Goal: Task Accomplishment & Management: Manage account settings

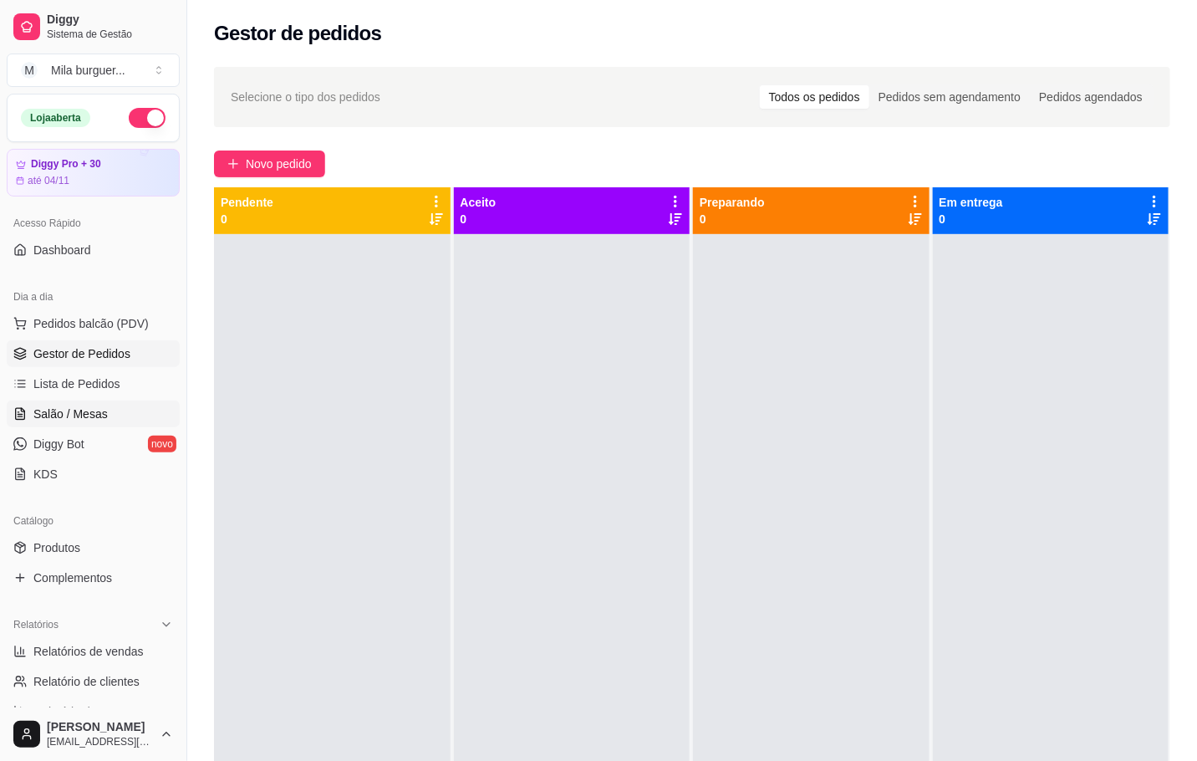
click at [65, 426] on link "Salão / Mesas" at bounding box center [93, 414] width 173 height 27
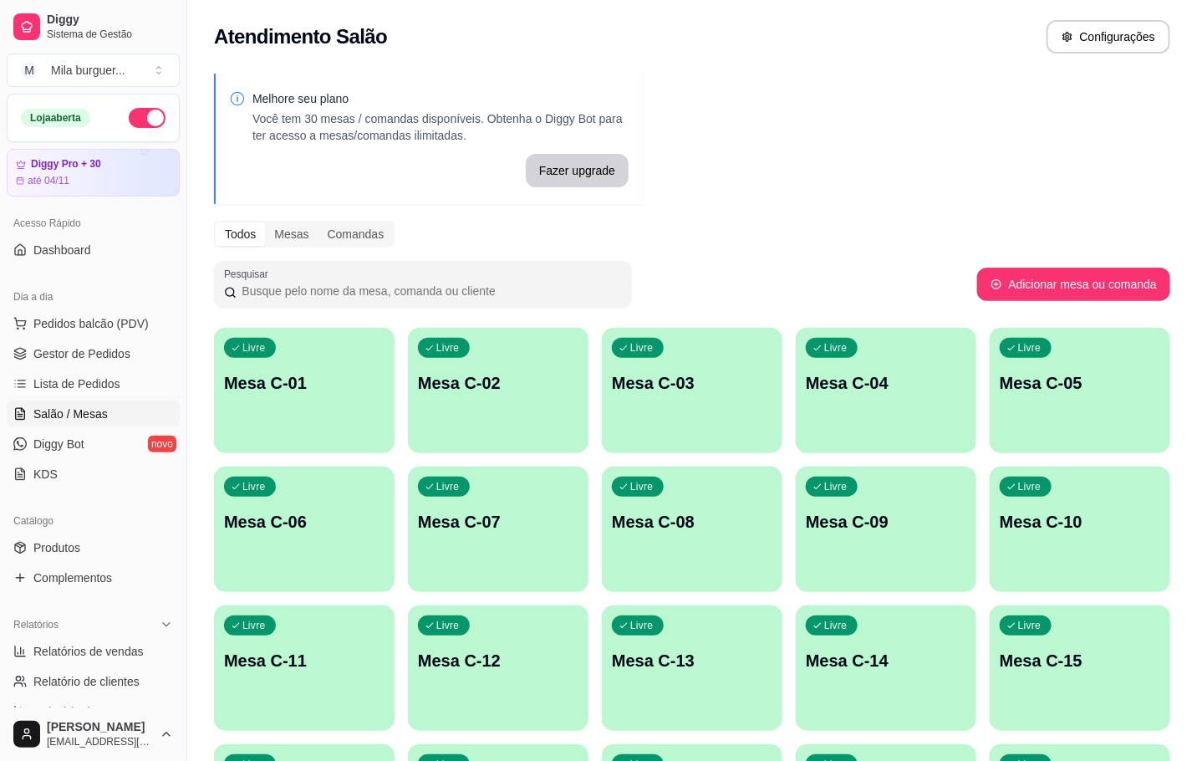
click at [504, 615] on div "Livre Mesa C-12" at bounding box center [498, 657] width 181 height 105
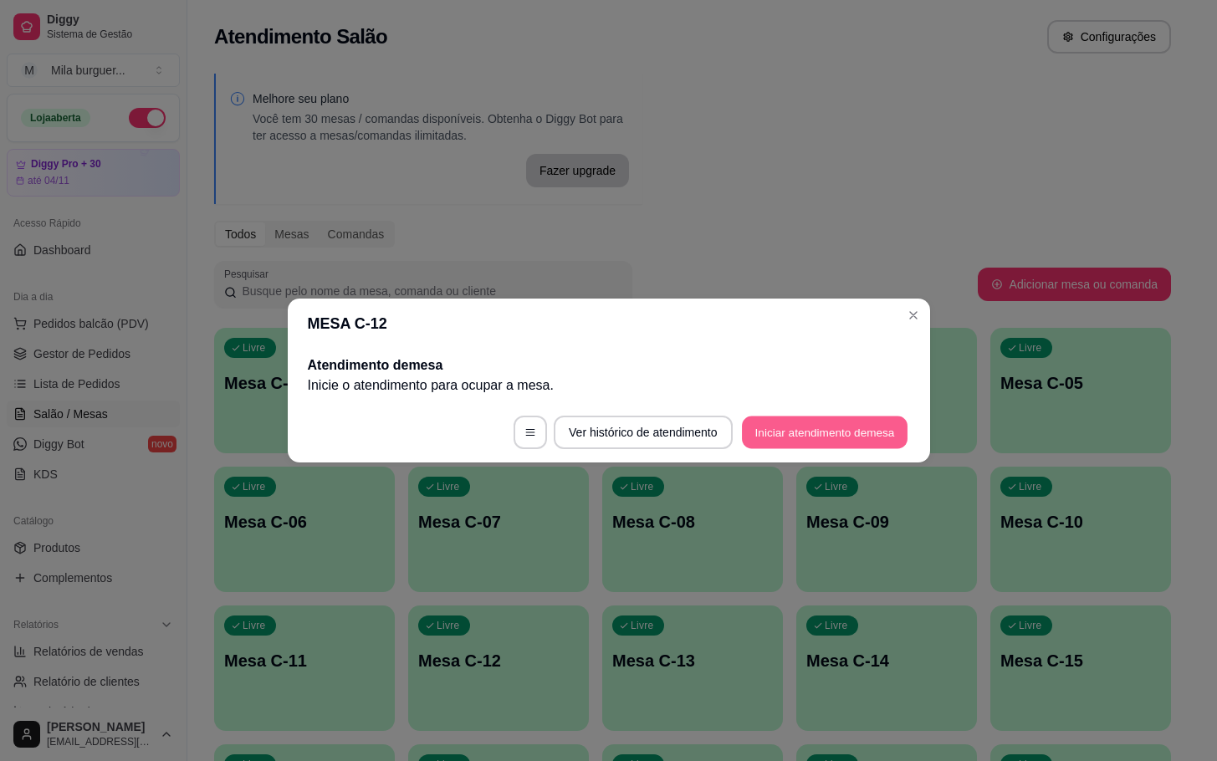
click at [778, 436] on button "Iniciar atendimento de mesa" at bounding box center [825, 432] width 166 height 33
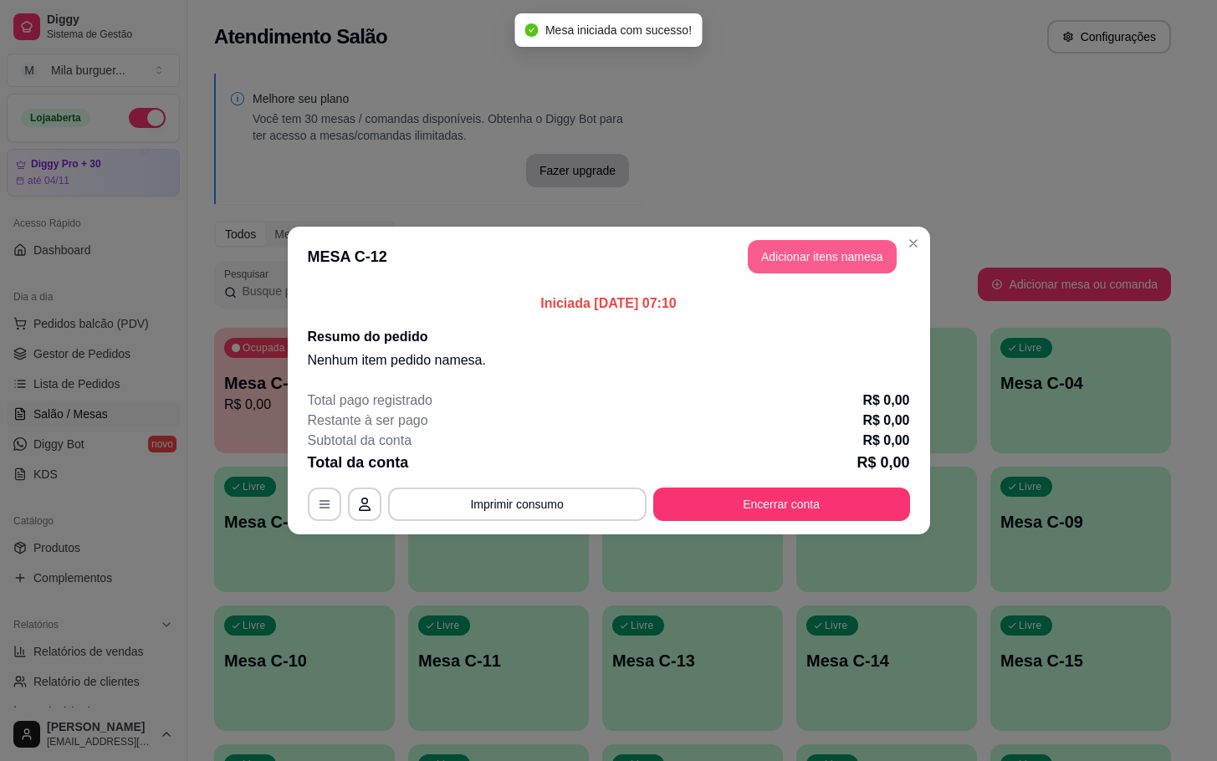
click at [761, 258] on button "Adicionar itens na mesa" at bounding box center [822, 256] width 149 height 33
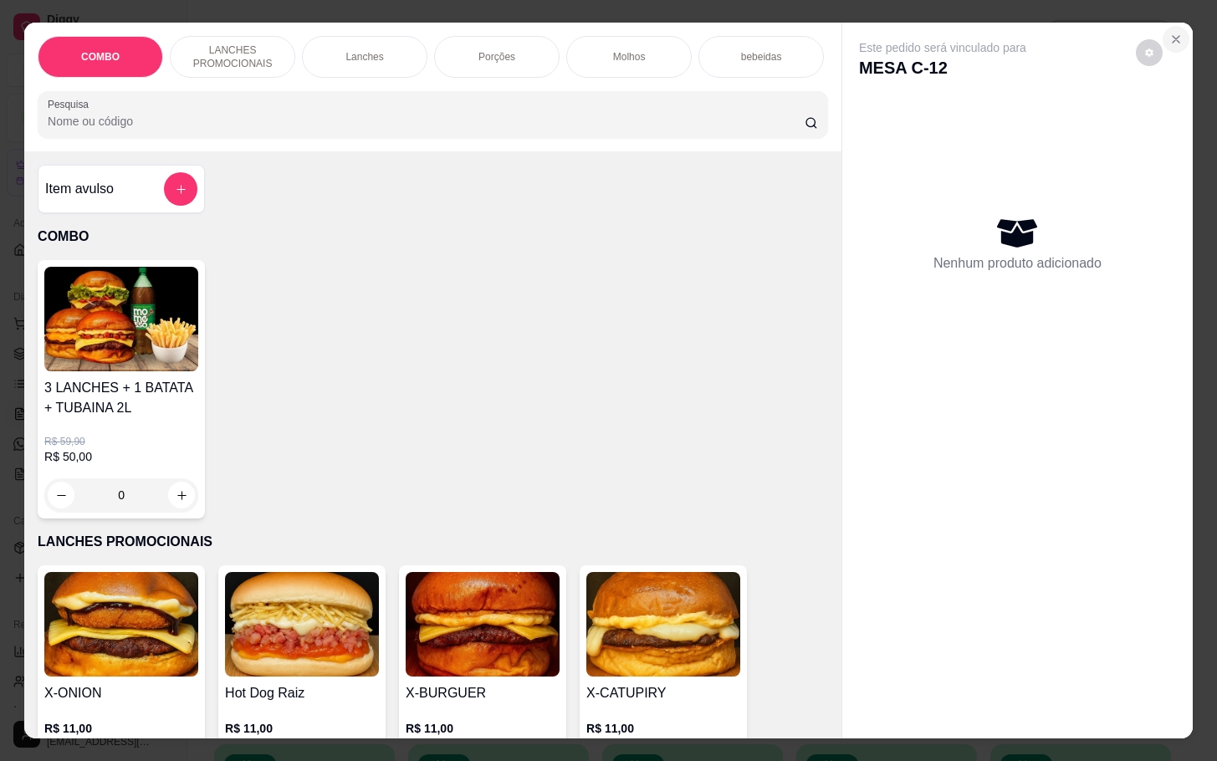
click at [1172, 36] on icon "Close" at bounding box center [1175, 39] width 7 height 7
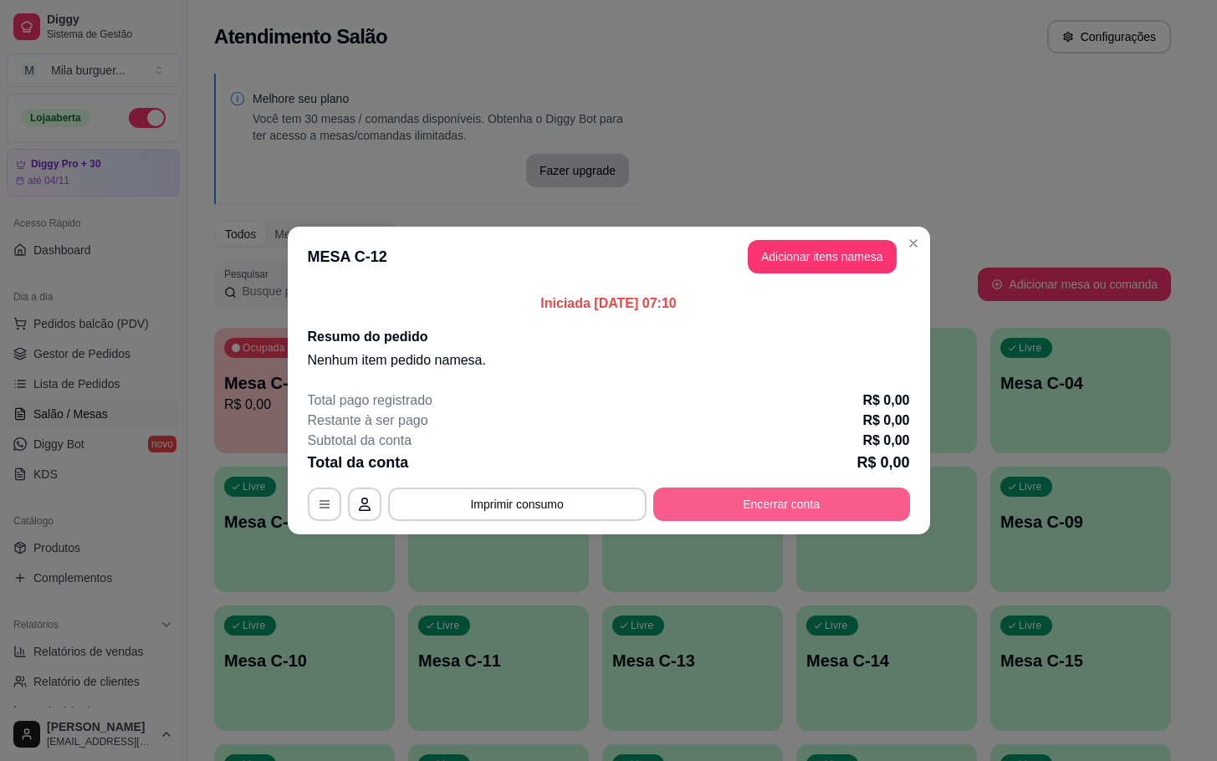
click at [778, 503] on button "Encerrar conta" at bounding box center [781, 503] width 257 height 33
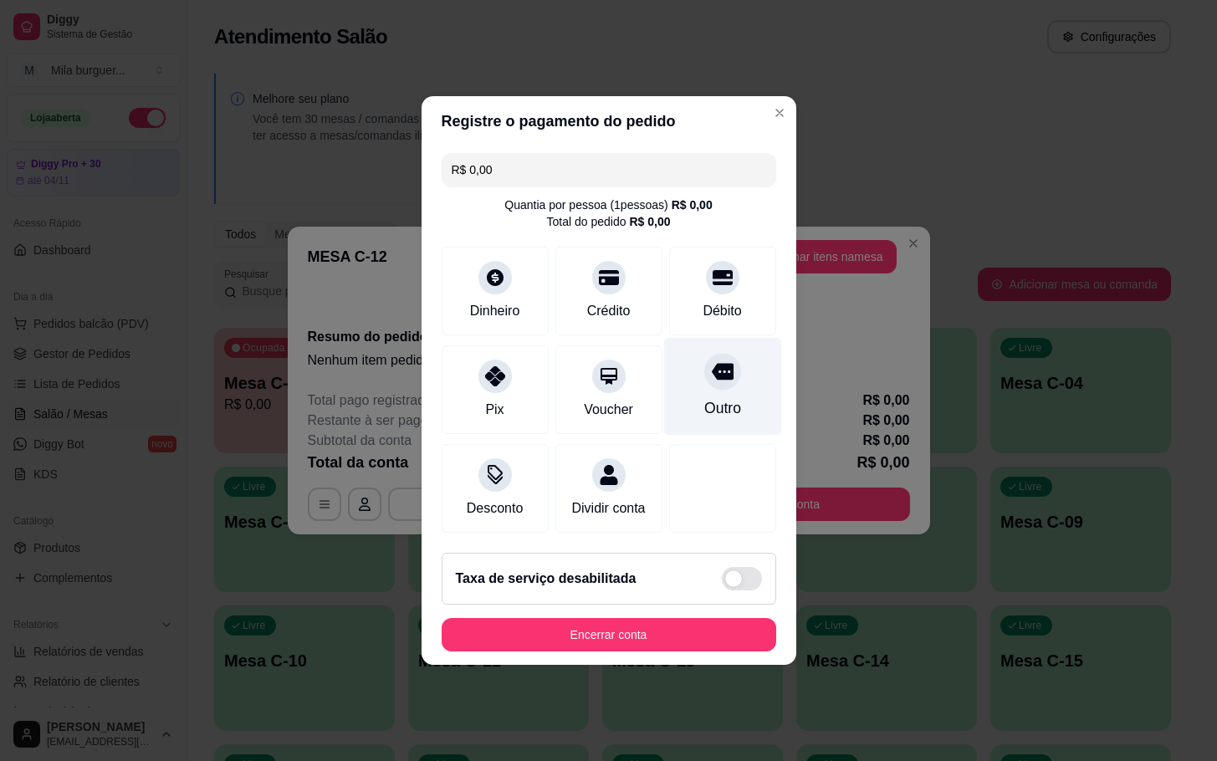
click at [670, 361] on div "Outro" at bounding box center [722, 387] width 118 height 98
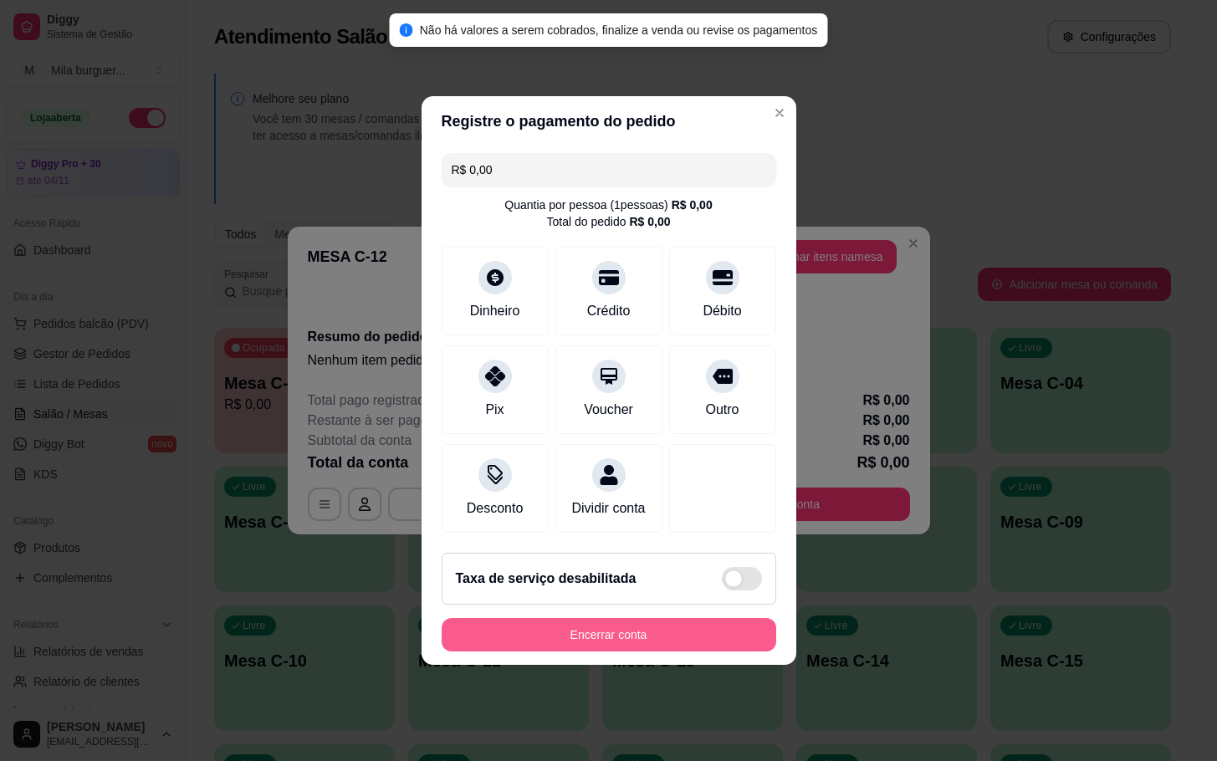
click at [663, 648] on button "Encerrar conta" at bounding box center [608, 634] width 334 height 33
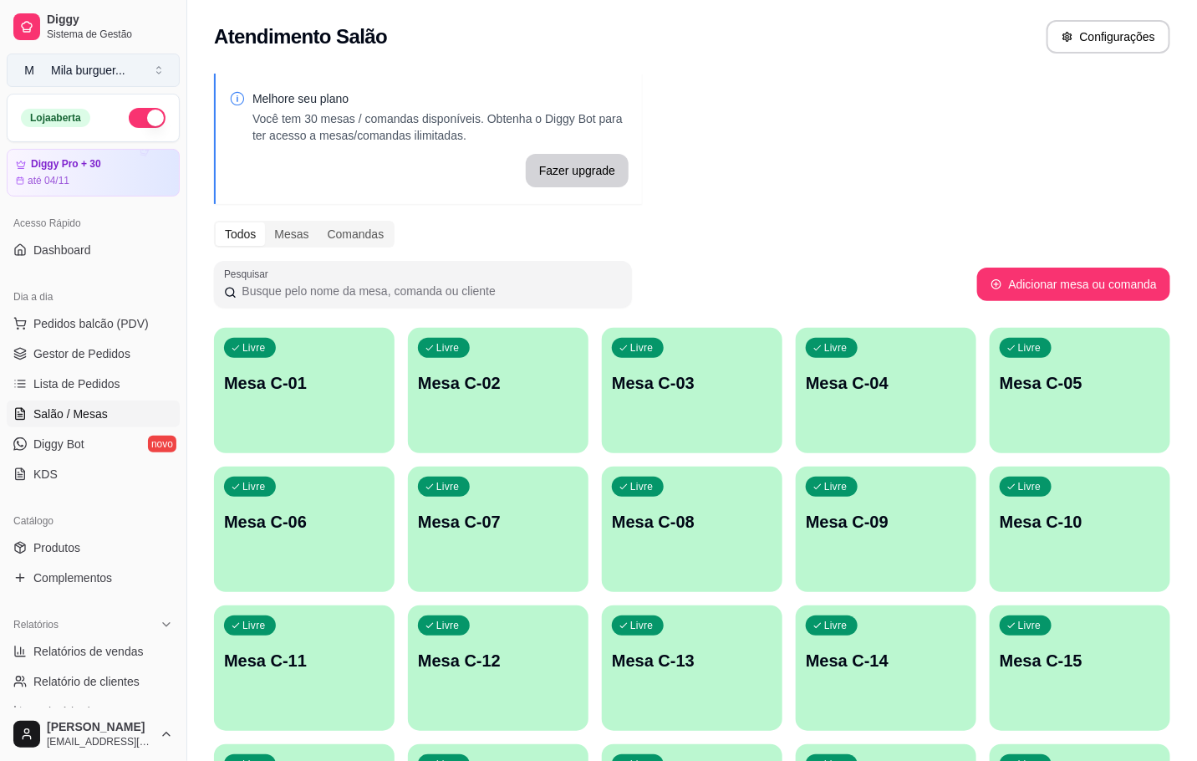
click at [125, 78] on div "Mila burguer ..." at bounding box center [88, 70] width 74 height 17
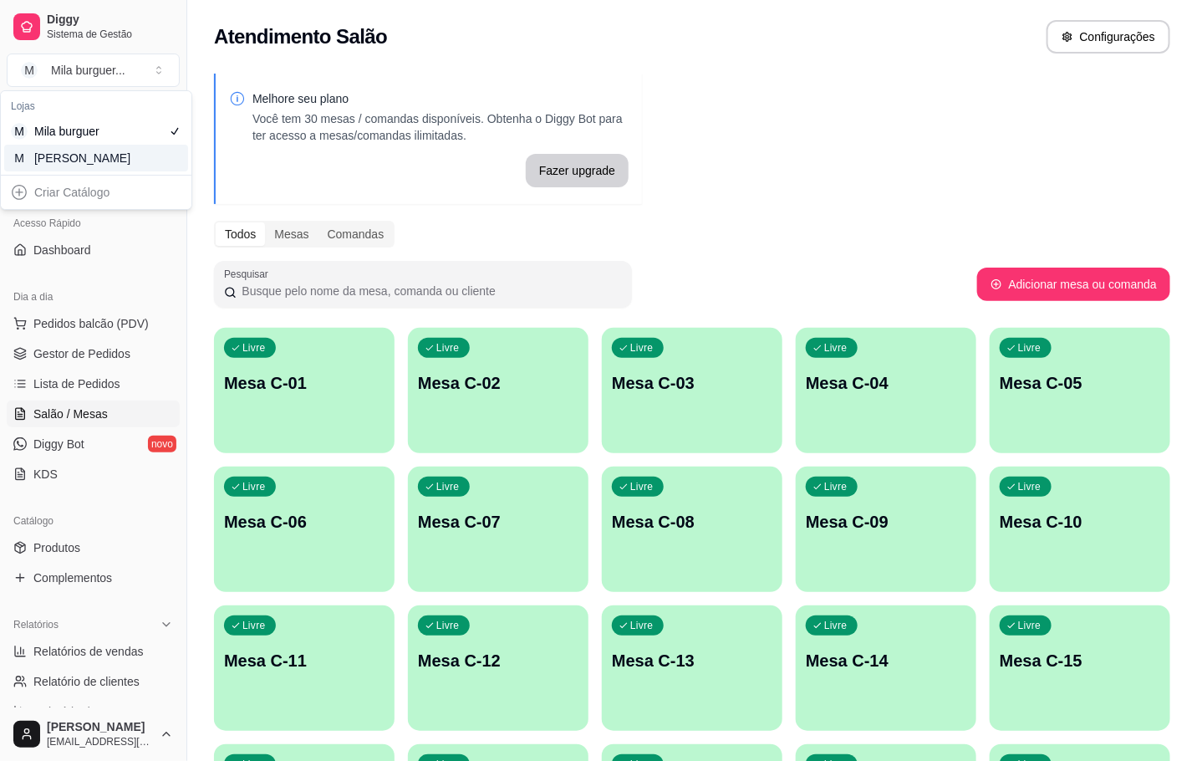
click at [88, 166] on div "[PERSON_NAME]" at bounding box center [71, 158] width 75 height 17
click at [464, 627] on div "Livre" at bounding box center [444, 625] width 52 height 20
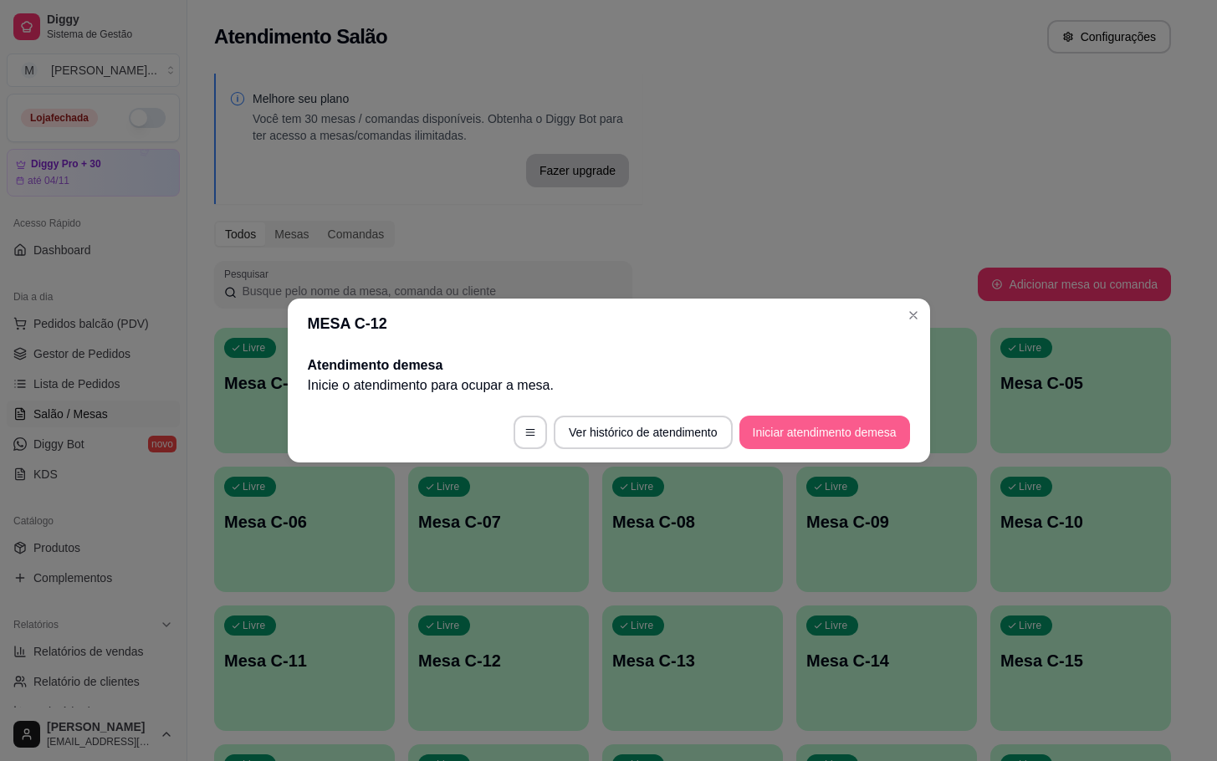
click at [780, 431] on button "Iniciar atendimento de mesa" at bounding box center [824, 432] width 171 height 33
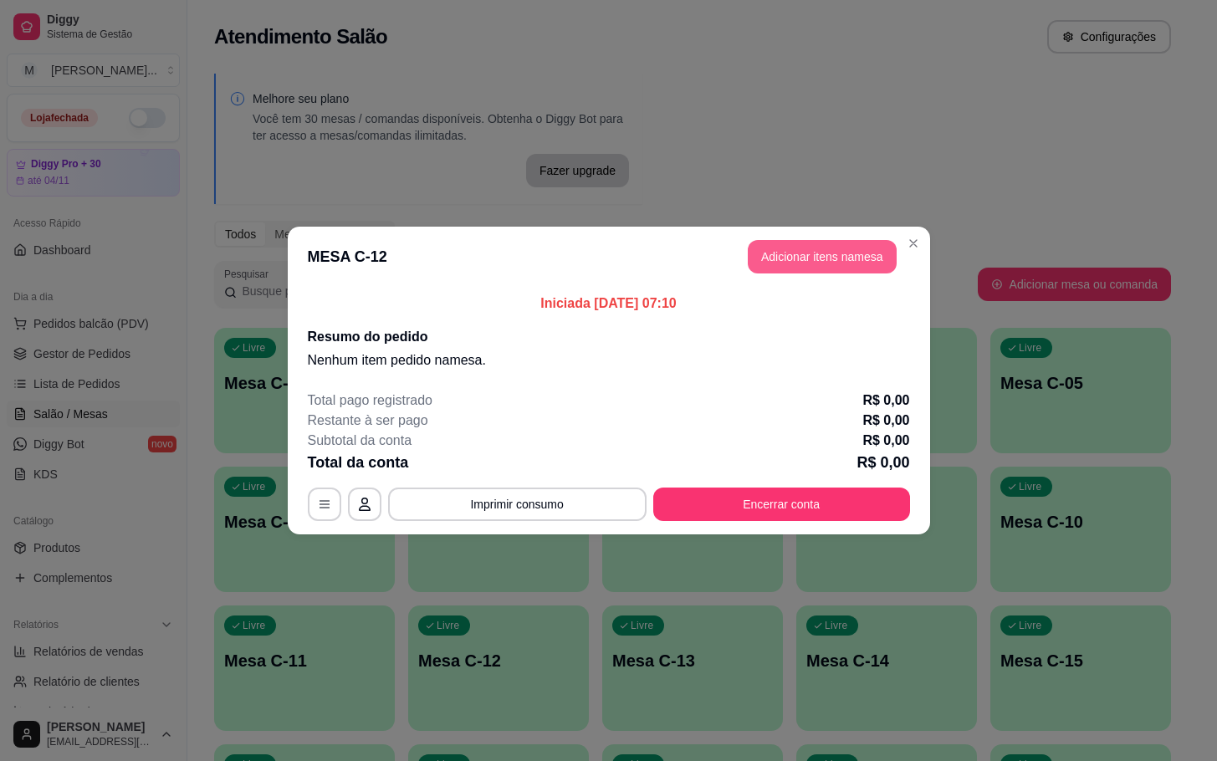
click at [793, 258] on button "Adicionar itens na mesa" at bounding box center [822, 256] width 149 height 33
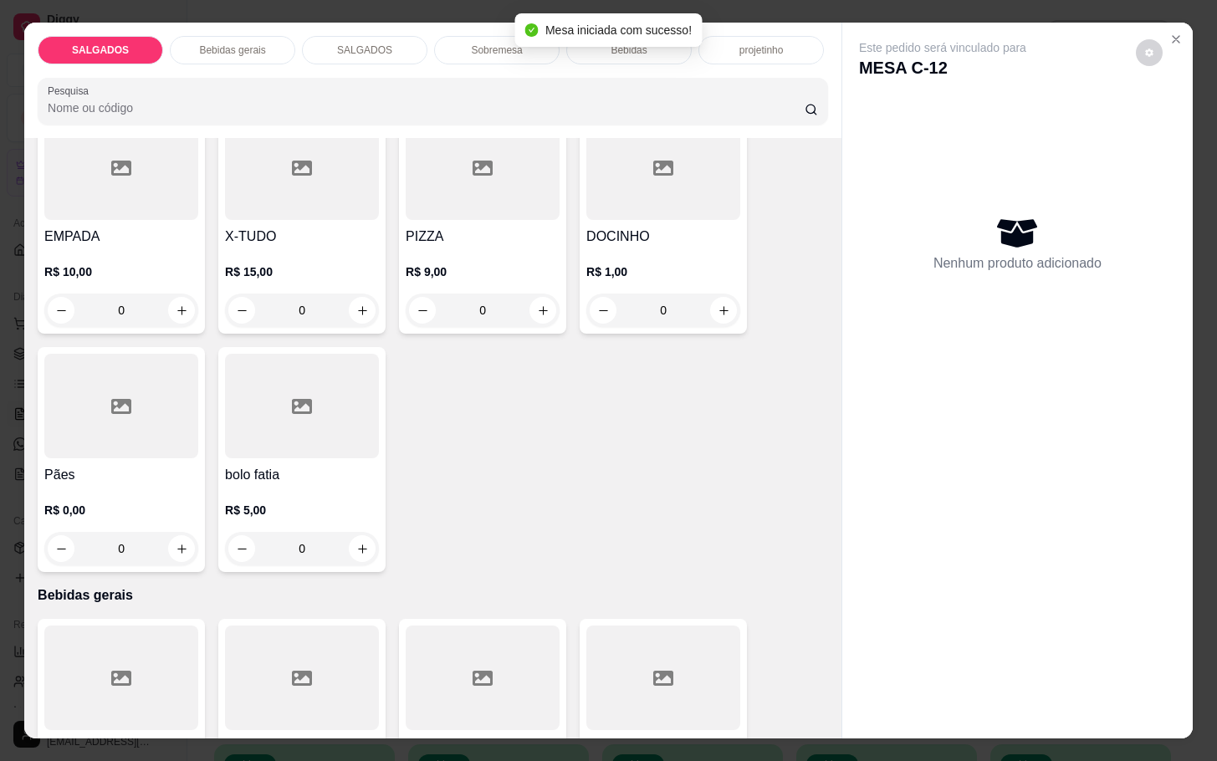
scroll to position [753, 0]
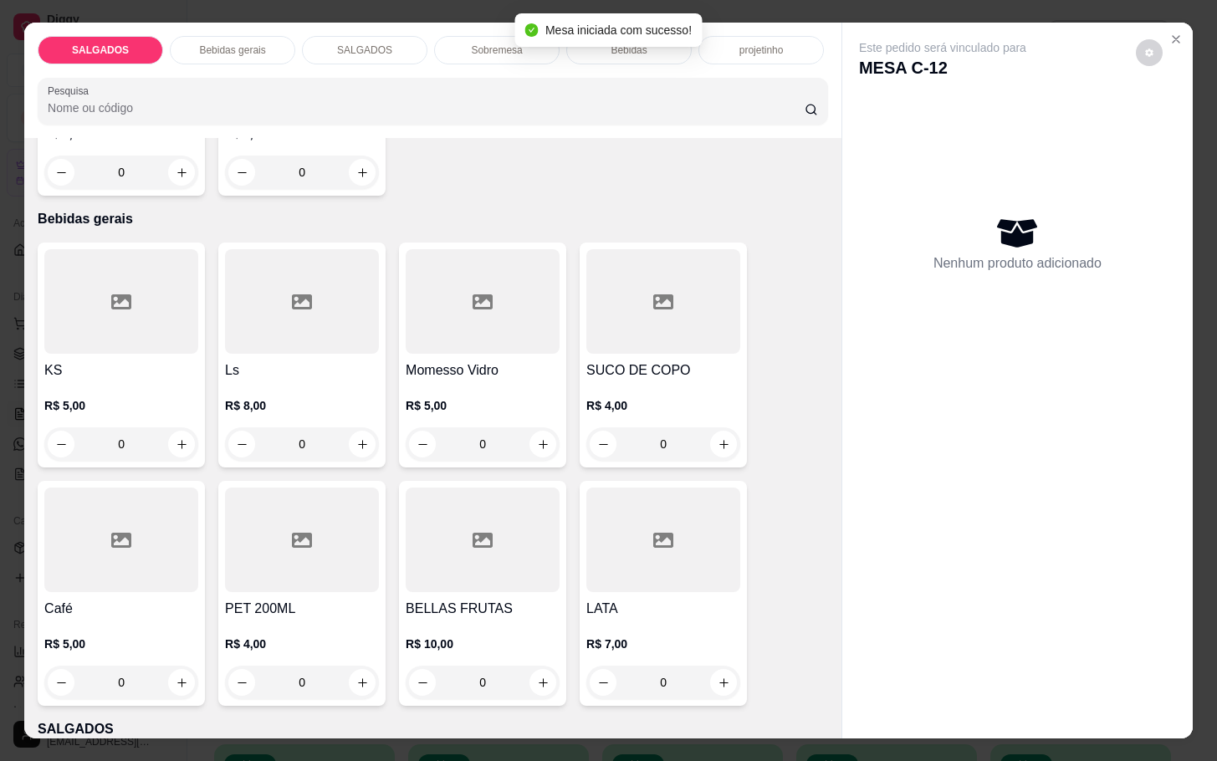
click at [121, 534] on icon at bounding box center [121, 540] width 20 height 15
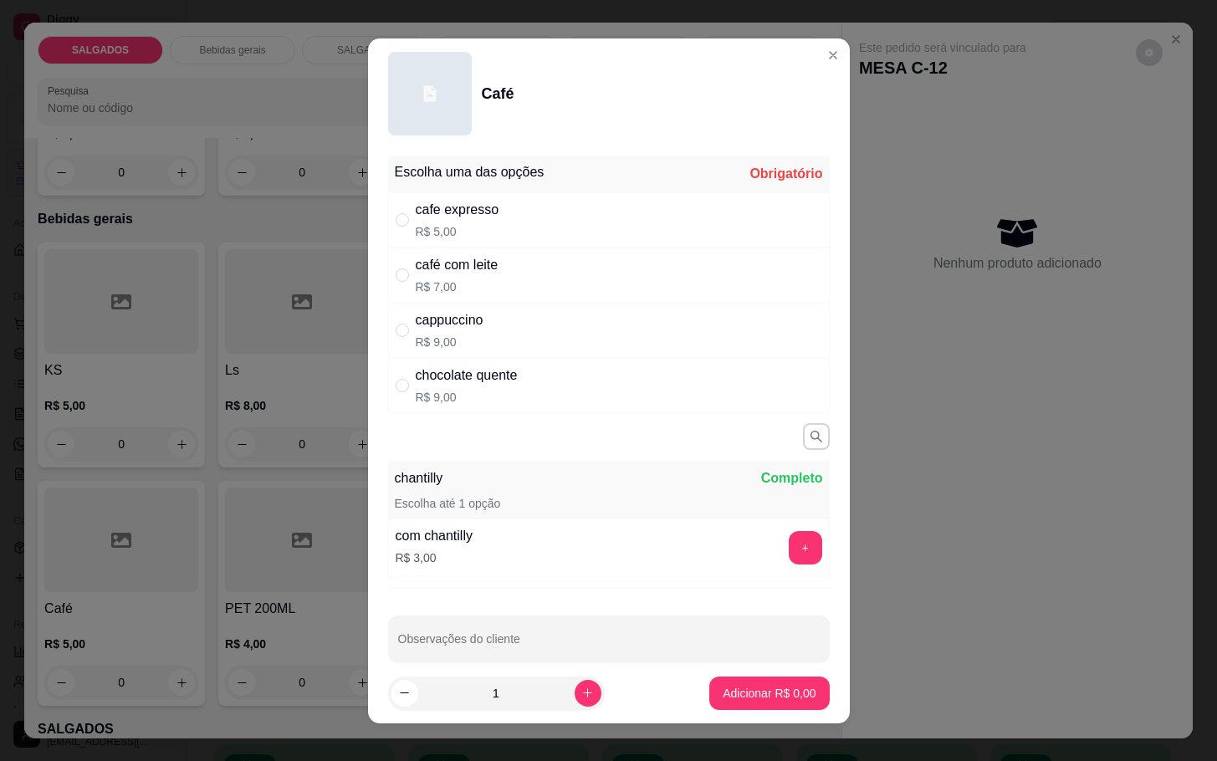
click at [427, 284] on p "R$ 7,00" at bounding box center [457, 286] width 83 height 17
radio input "true"
click at [765, 691] on p "Adicionar R$ 7,00" at bounding box center [768, 693] width 93 height 17
type input "1"
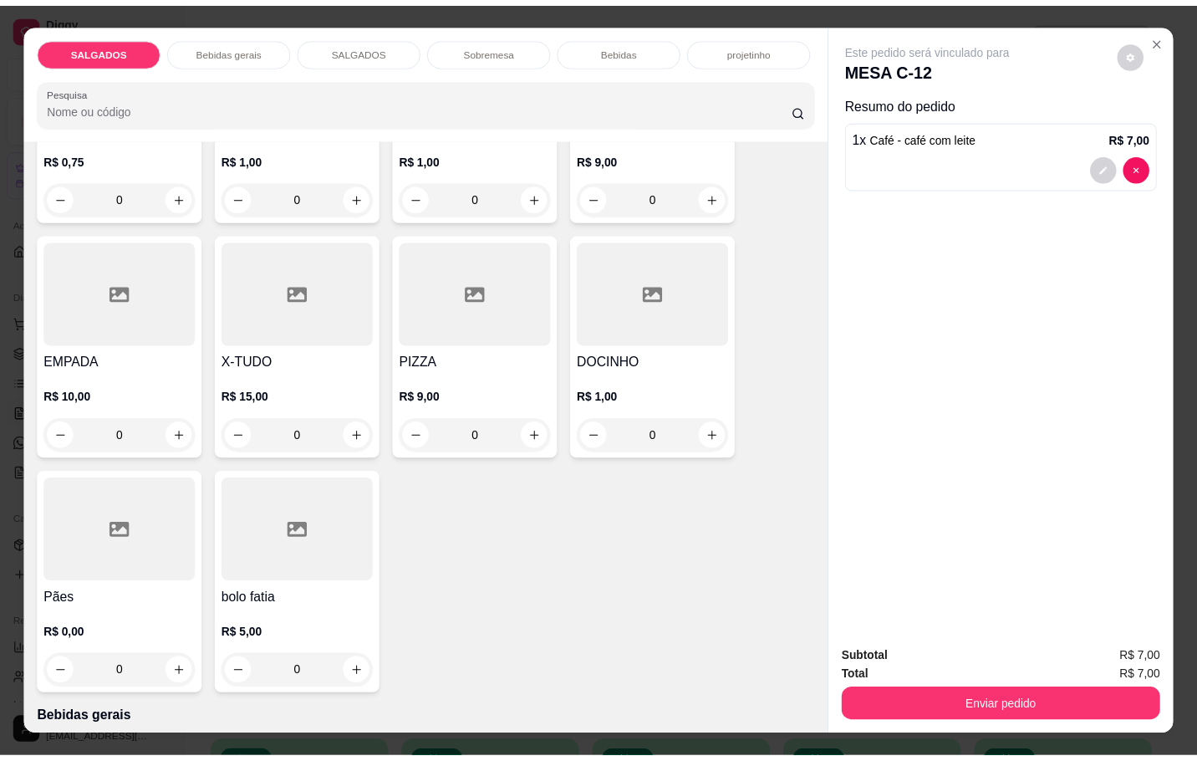
scroll to position [0, 0]
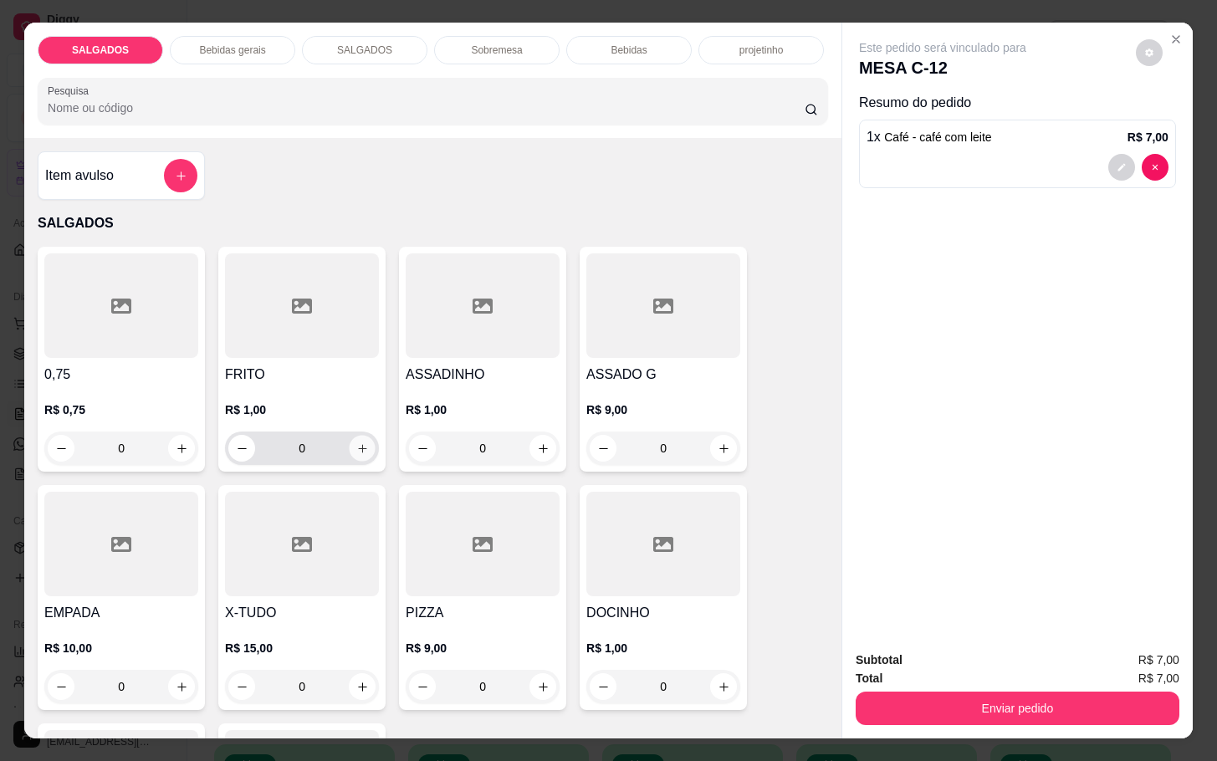
click at [360, 436] on button "increase-product-quantity" at bounding box center [363, 449] width 26 height 26
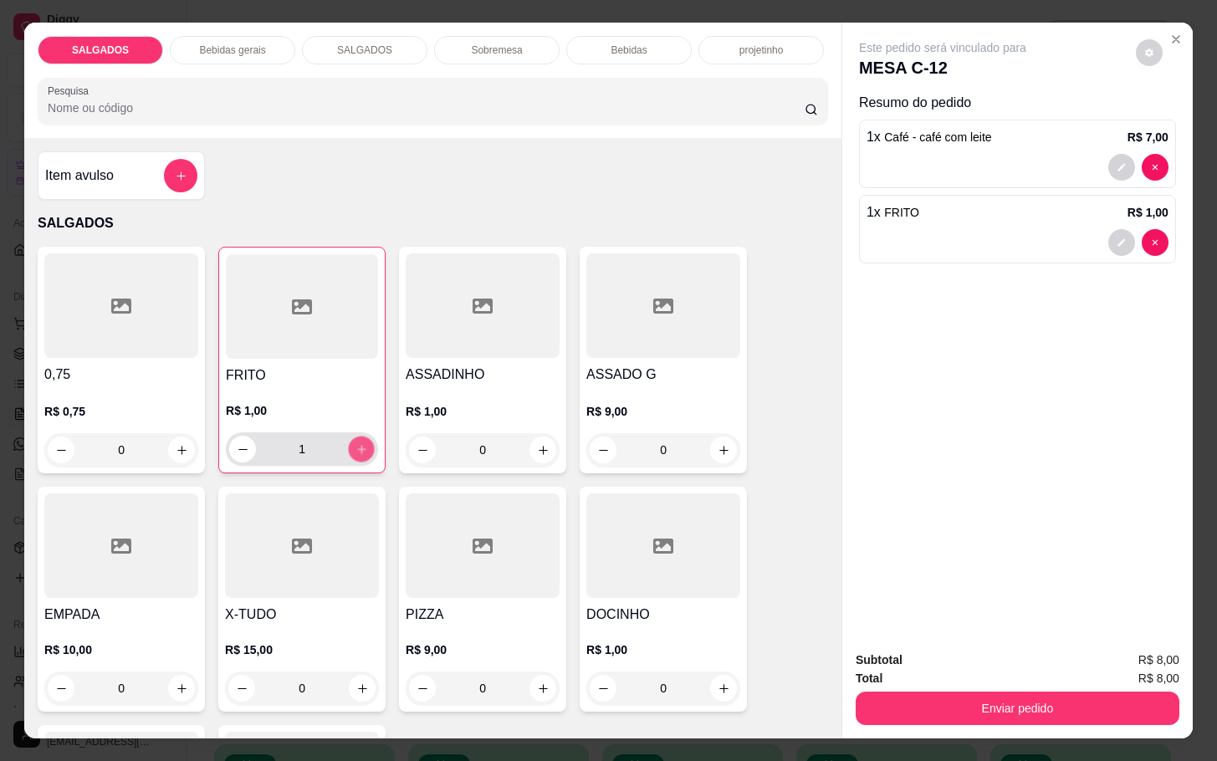
click at [360, 436] on button "increase-product-quantity" at bounding box center [362, 449] width 26 height 26
type input "3"
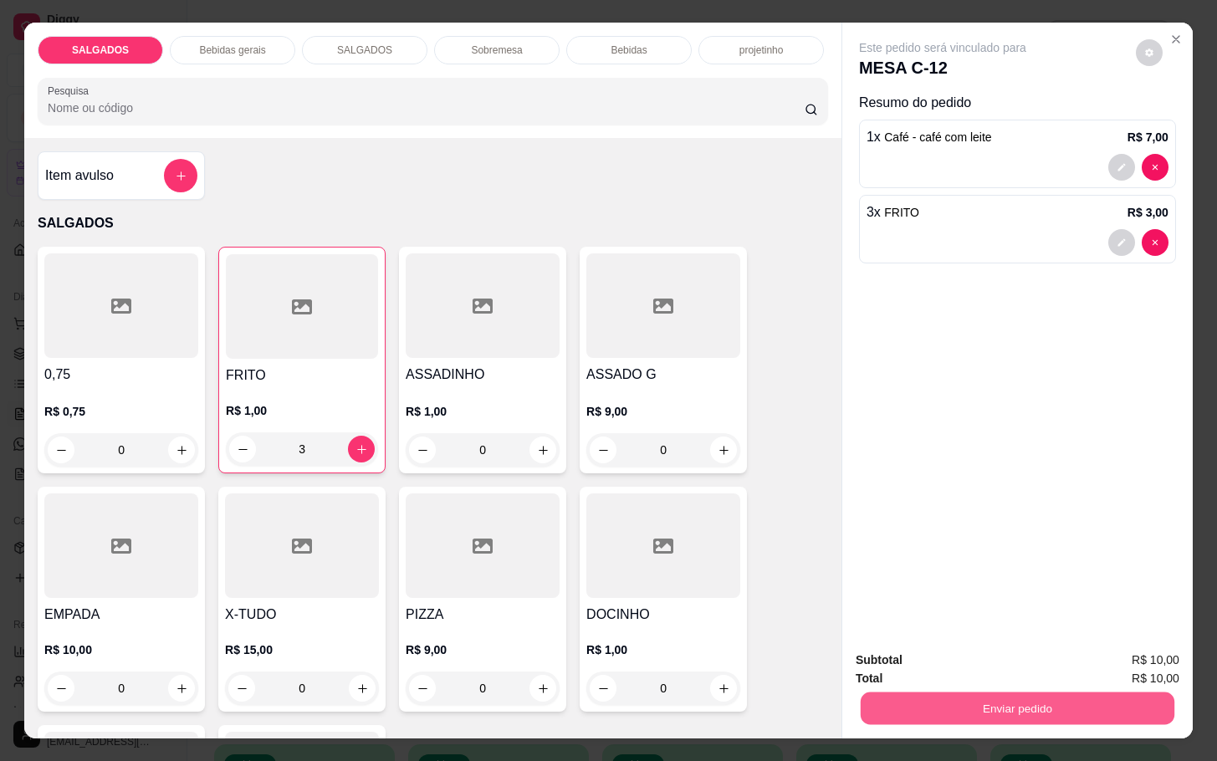
click at [958, 698] on button "Enviar pedido" at bounding box center [1017, 708] width 314 height 33
click at [1144, 662] on button "Enviar pedido" at bounding box center [1132, 658] width 94 height 32
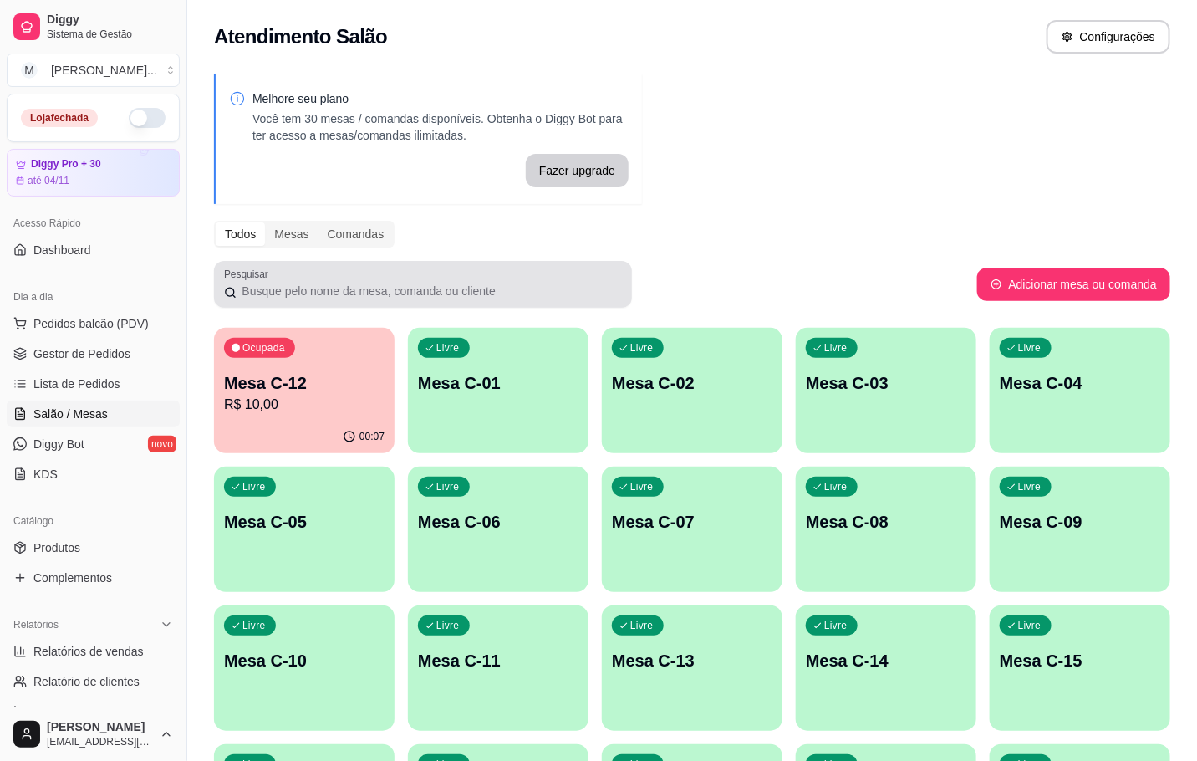
click at [321, 389] on p "Mesa C-12" at bounding box center [304, 382] width 161 height 23
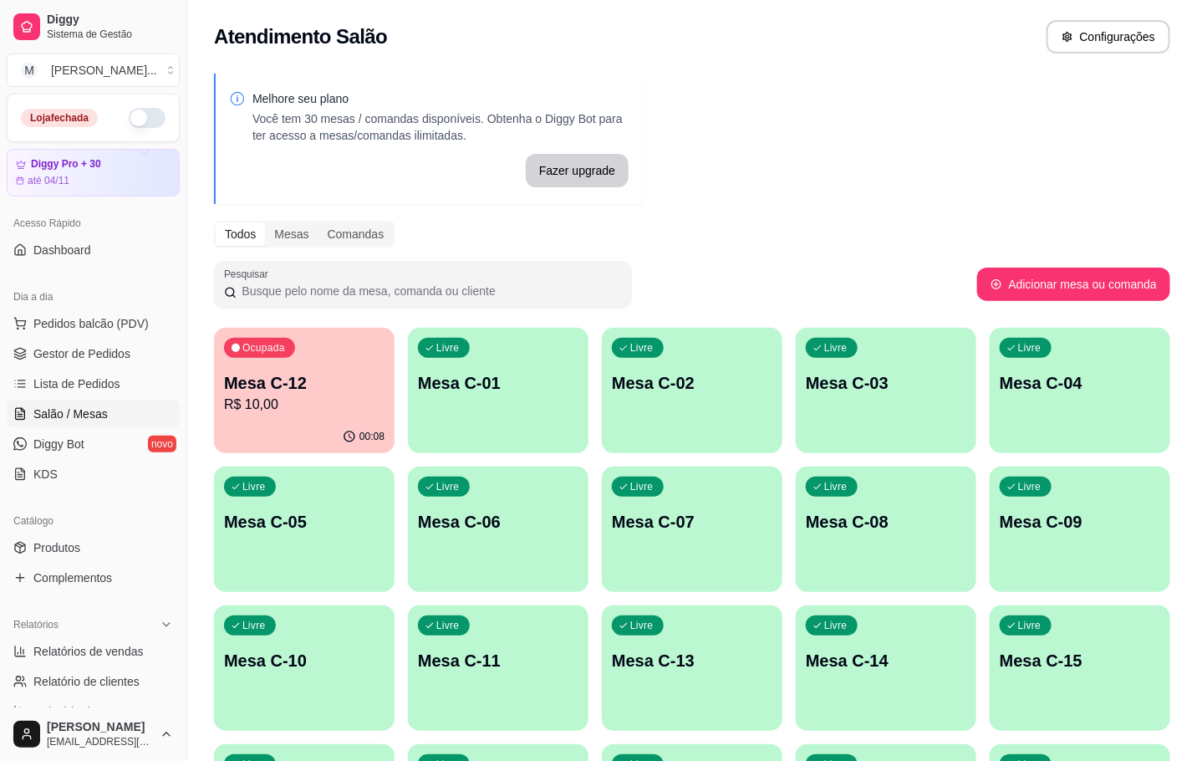
click at [296, 416] on div "Ocupada Mesa C-12 R$ 10,00" at bounding box center [304, 374] width 181 height 93
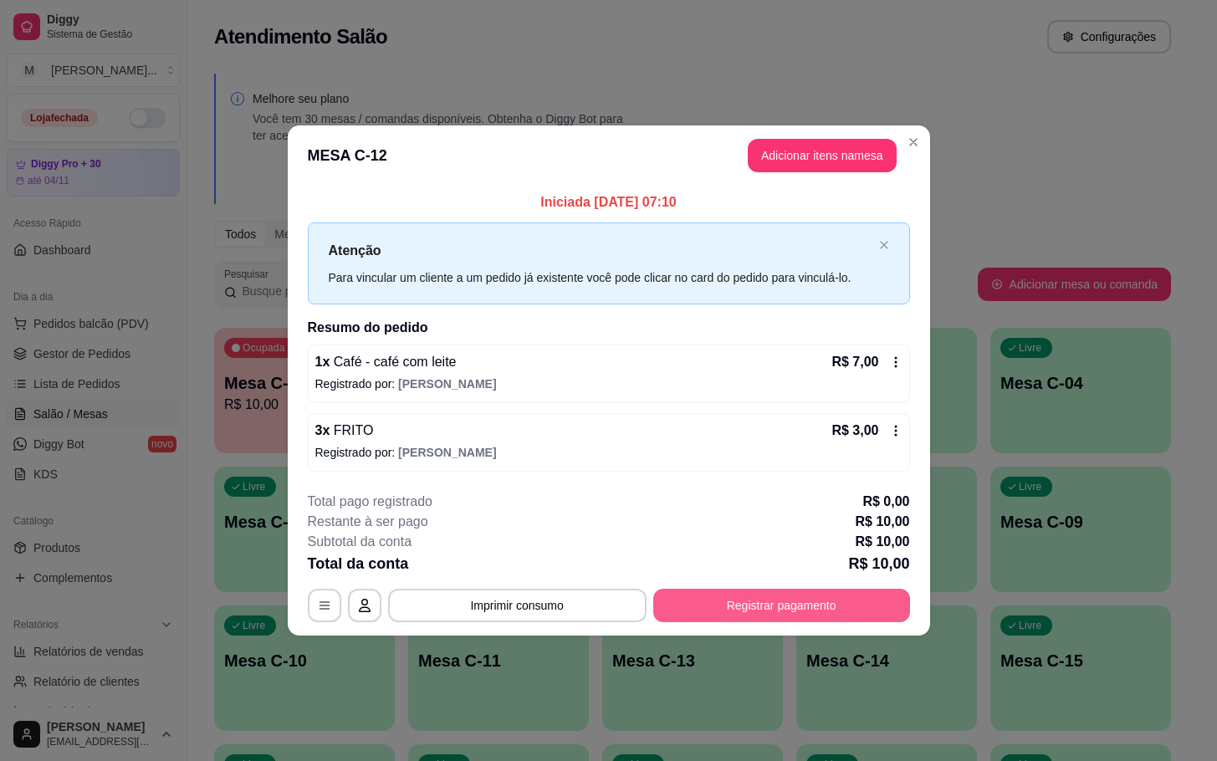
click at [803, 618] on button "Registrar pagamento" at bounding box center [781, 605] width 257 height 33
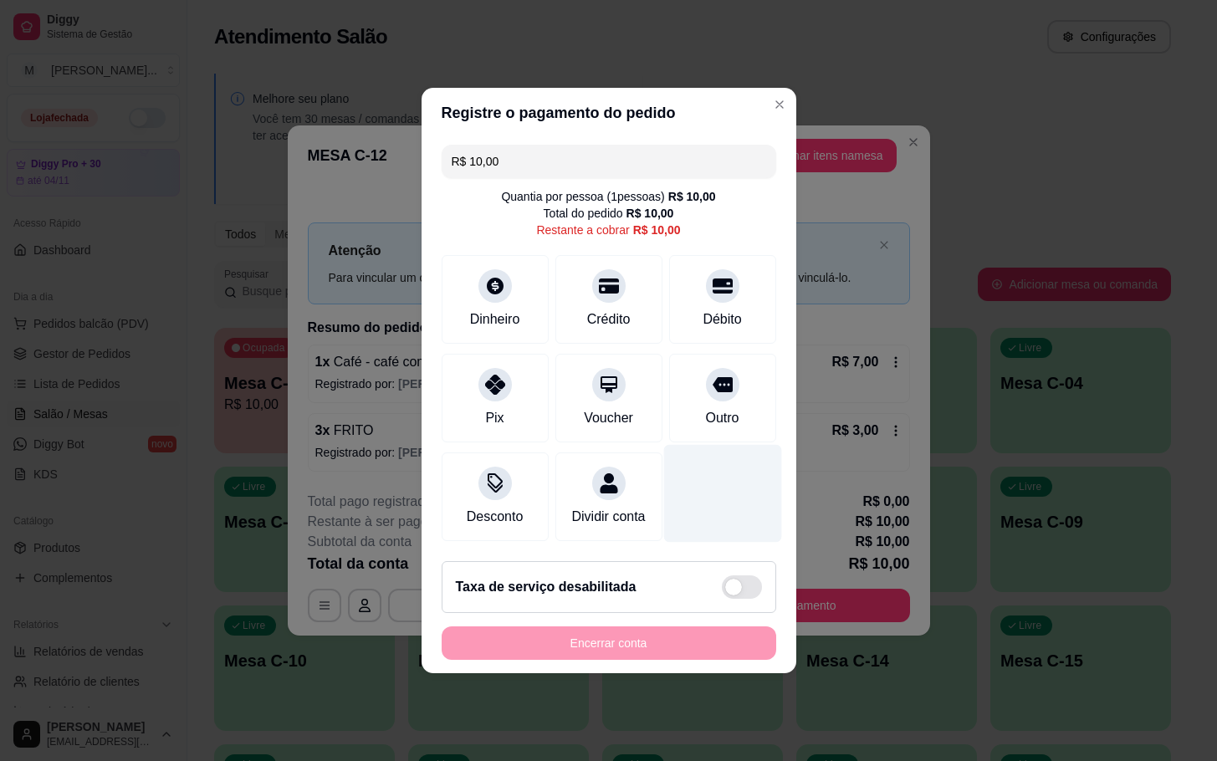
drag, startPoint x: 700, startPoint y: 387, endPoint x: 687, endPoint y: 442, distance: 56.6
click at [706, 386] on div at bounding box center [722, 384] width 33 height 33
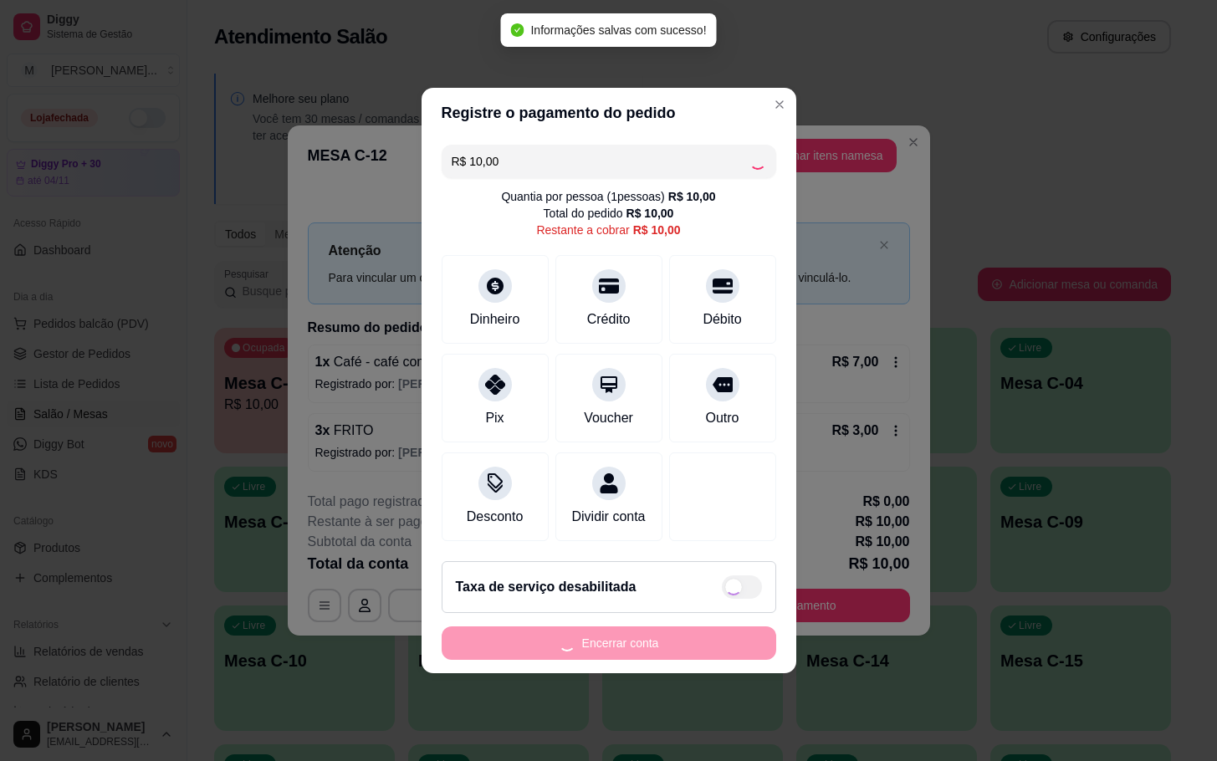
type input "R$ 0,00"
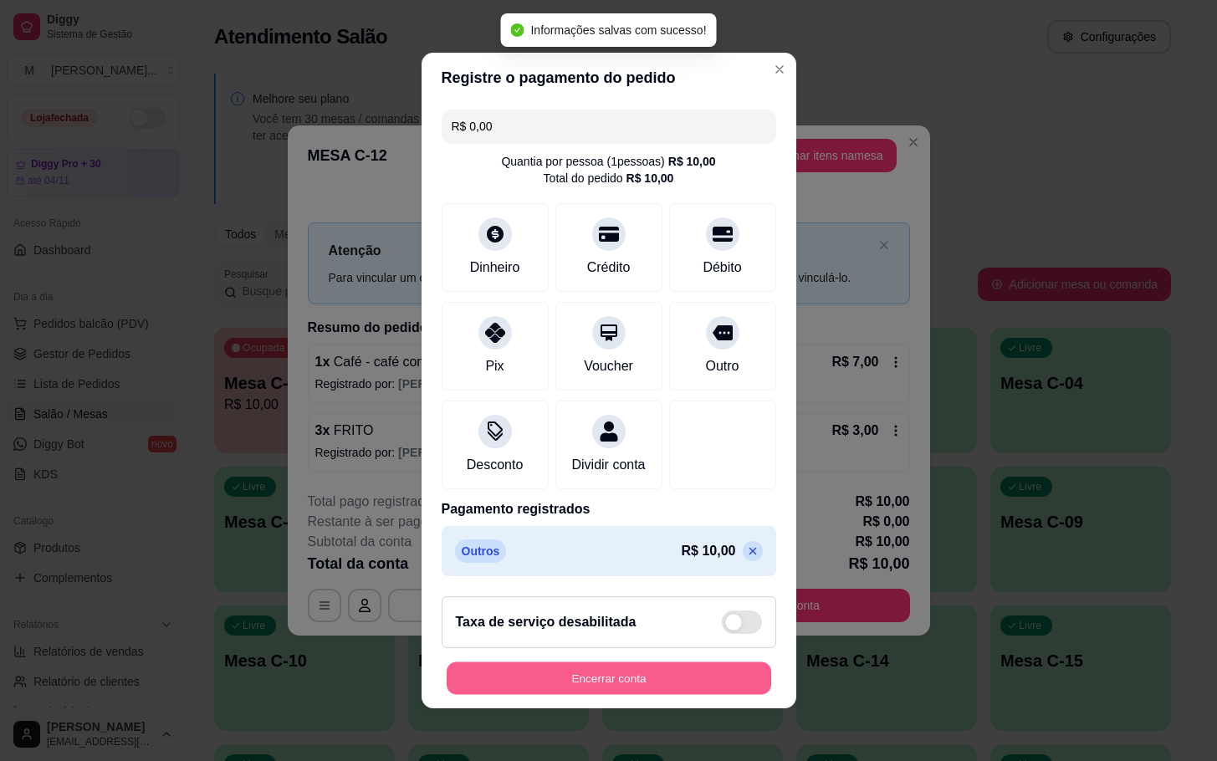
click at [716, 686] on button "Encerrar conta" at bounding box center [609, 678] width 324 height 33
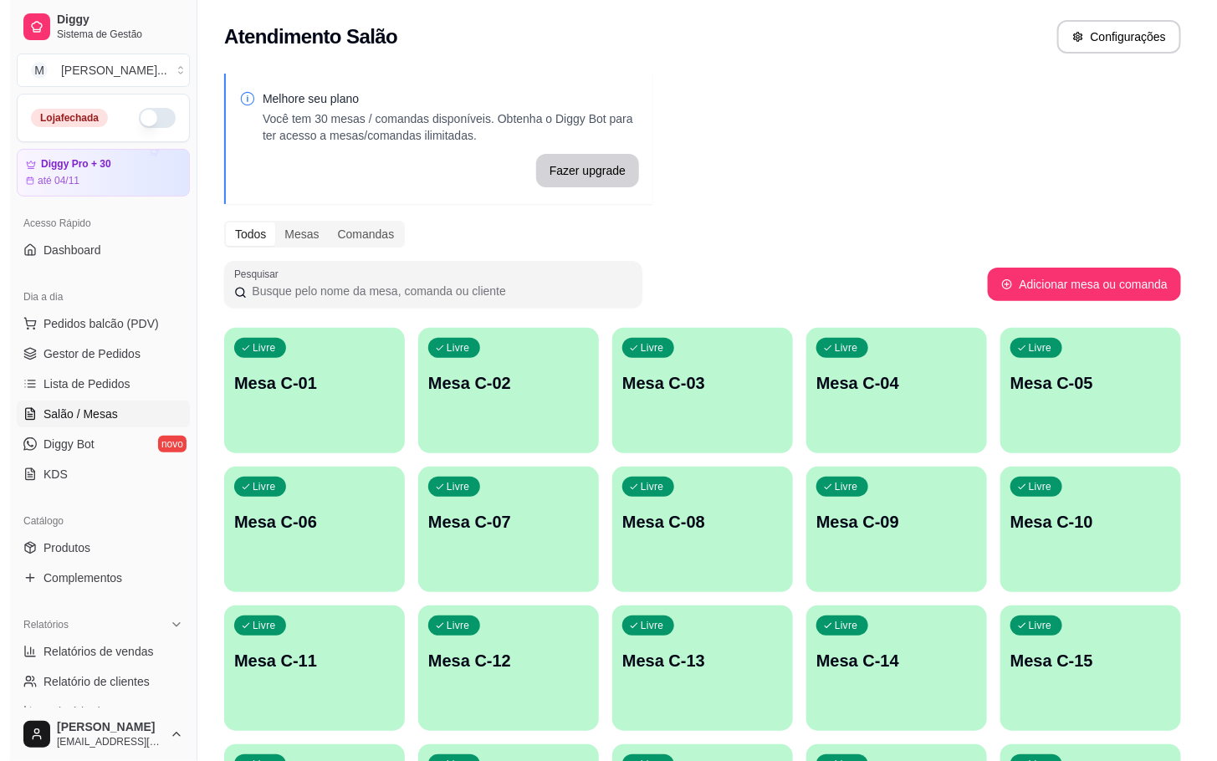
scroll to position [251, 0]
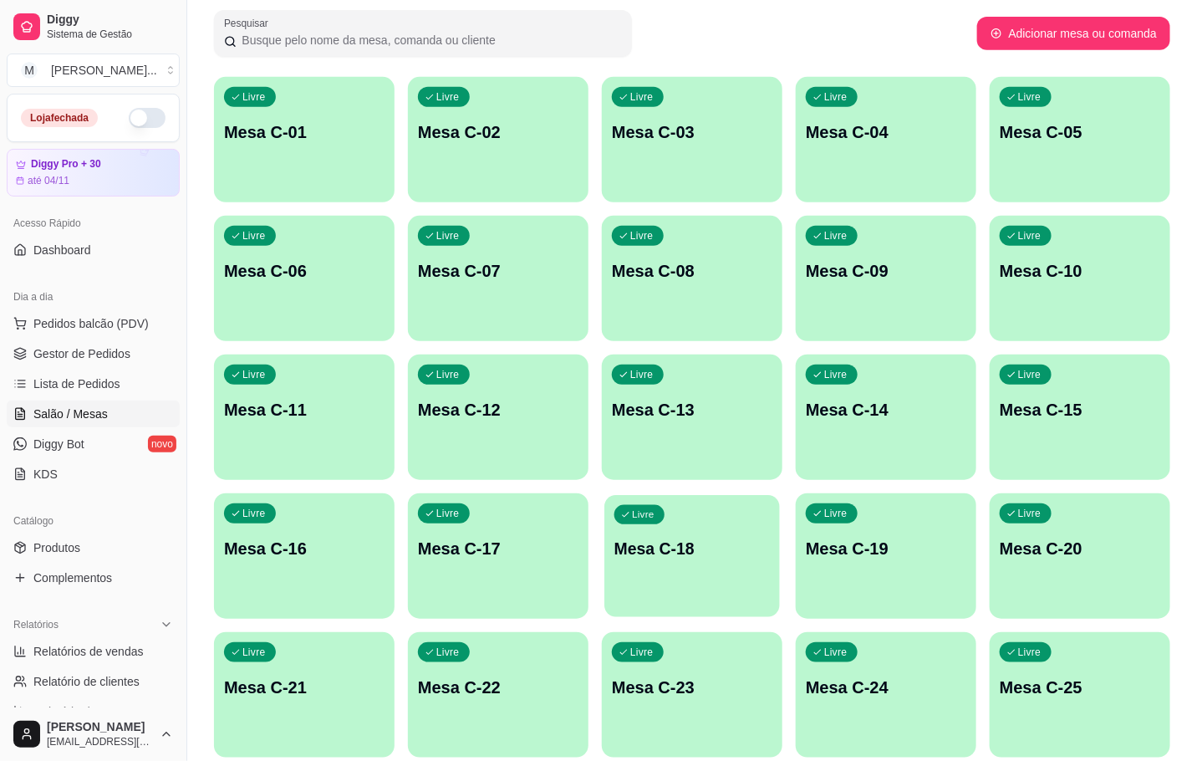
click at [685, 554] on p "Mesa C-18" at bounding box center [693, 549] width 156 height 23
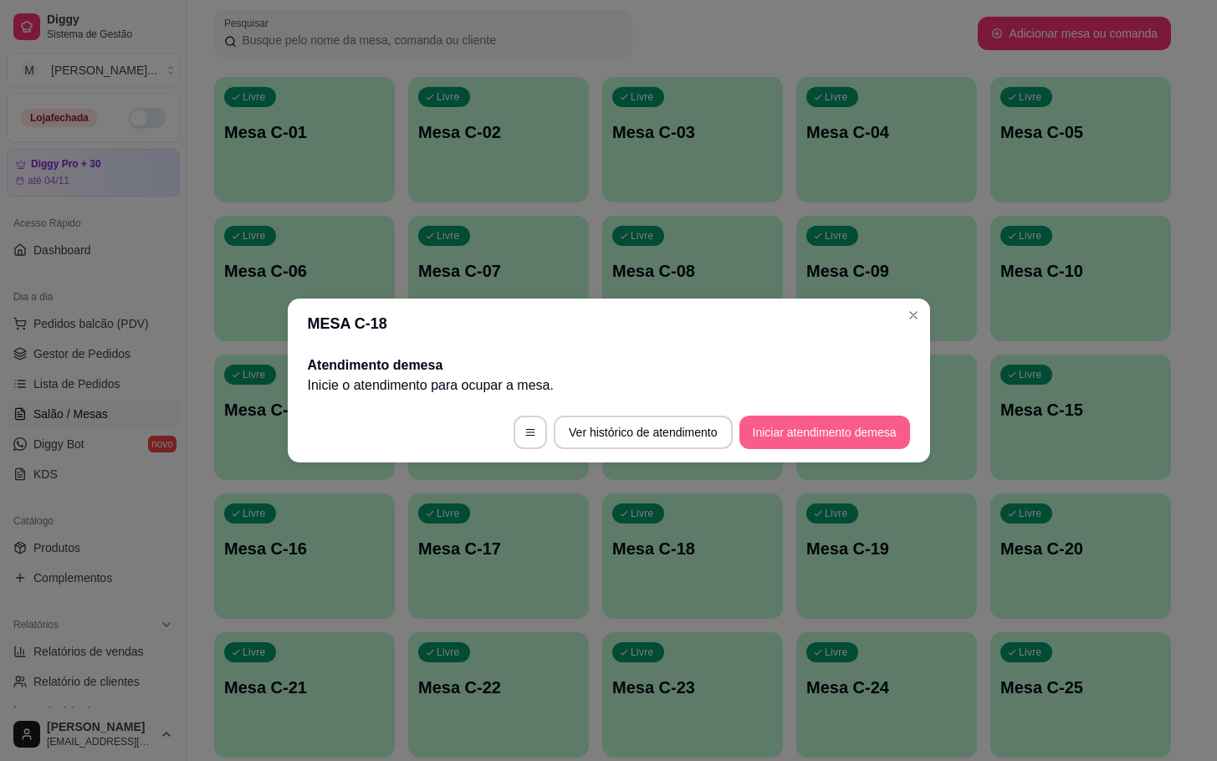
click at [788, 425] on button "Iniciar atendimento de mesa" at bounding box center [824, 432] width 171 height 33
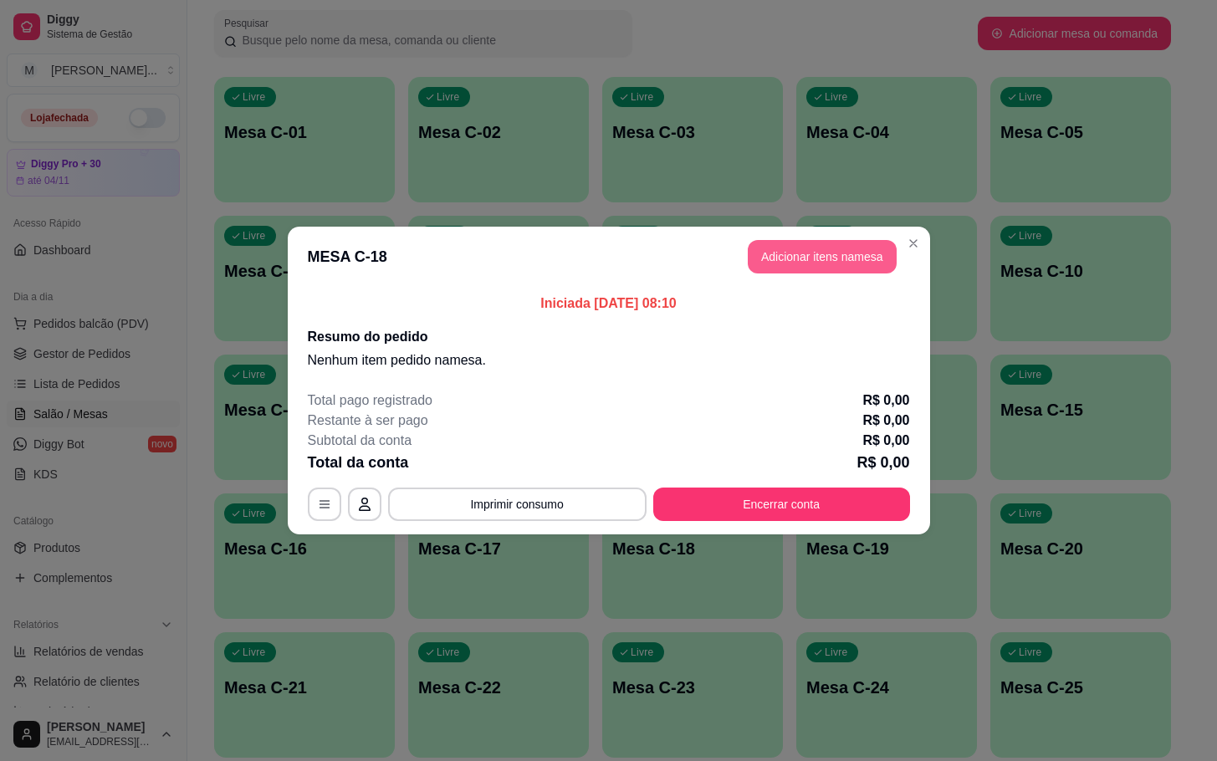
click at [789, 268] on button "Adicionar itens na mesa" at bounding box center [822, 256] width 149 height 33
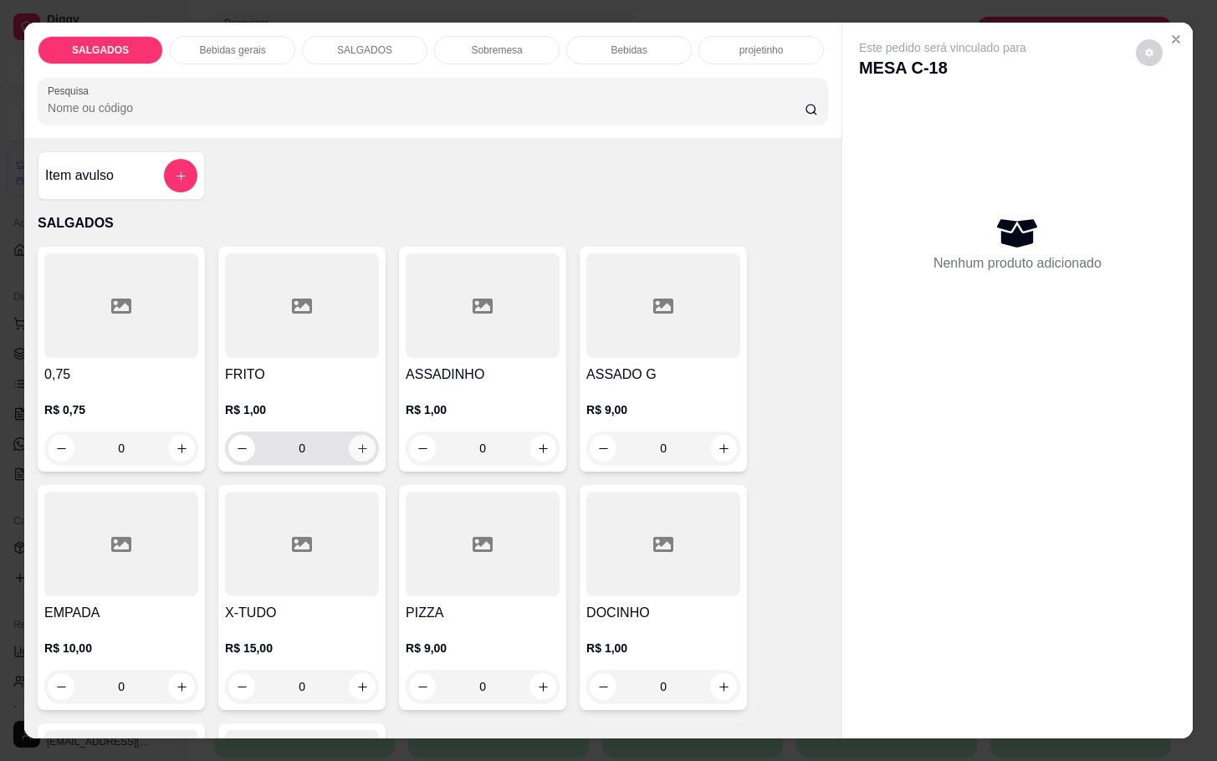
click at [359, 442] on icon "increase-product-quantity" at bounding box center [362, 448] width 13 height 13
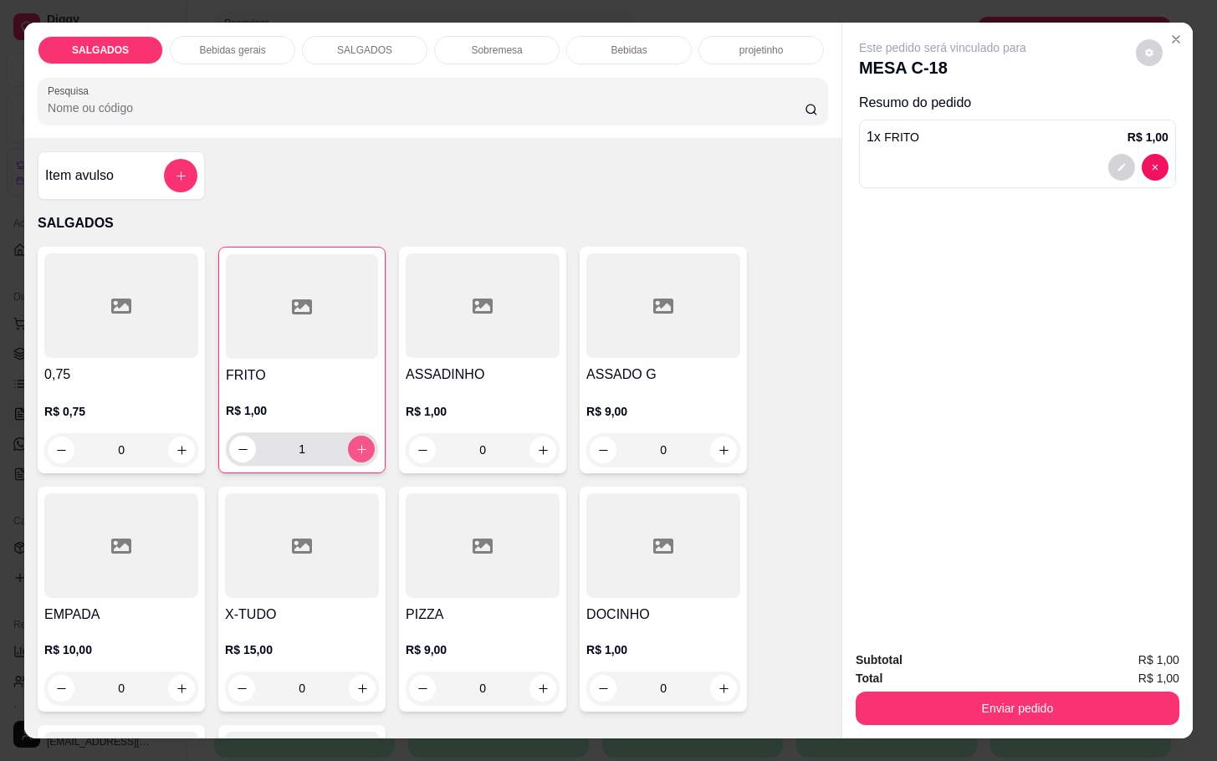
click at [359, 439] on button "increase-product-quantity" at bounding box center [361, 449] width 27 height 27
click at [359, 439] on button "increase-product-quantity" at bounding box center [362, 449] width 26 height 26
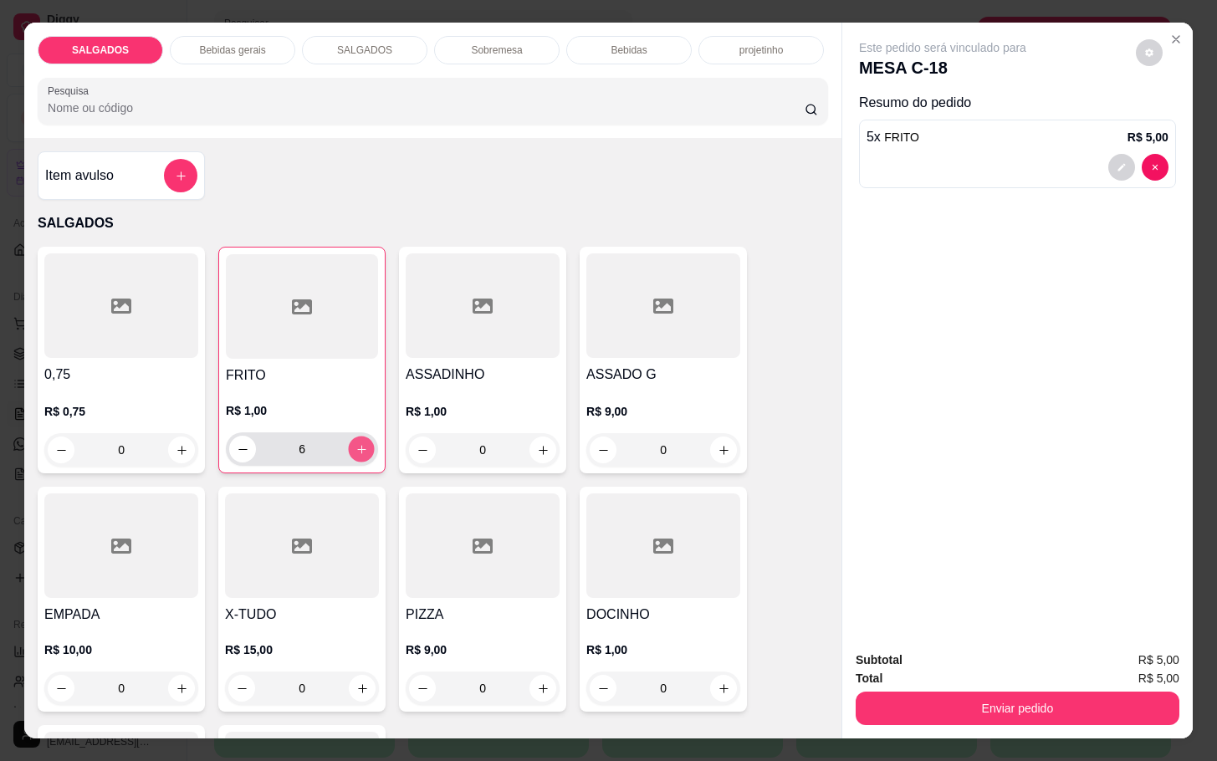
click at [359, 439] on button "increase-product-quantity" at bounding box center [362, 449] width 26 height 26
click at [359, 439] on button "increase-product-quantity" at bounding box center [361, 449] width 27 height 27
click at [359, 439] on button "increase-product-quantity" at bounding box center [362, 449] width 26 height 26
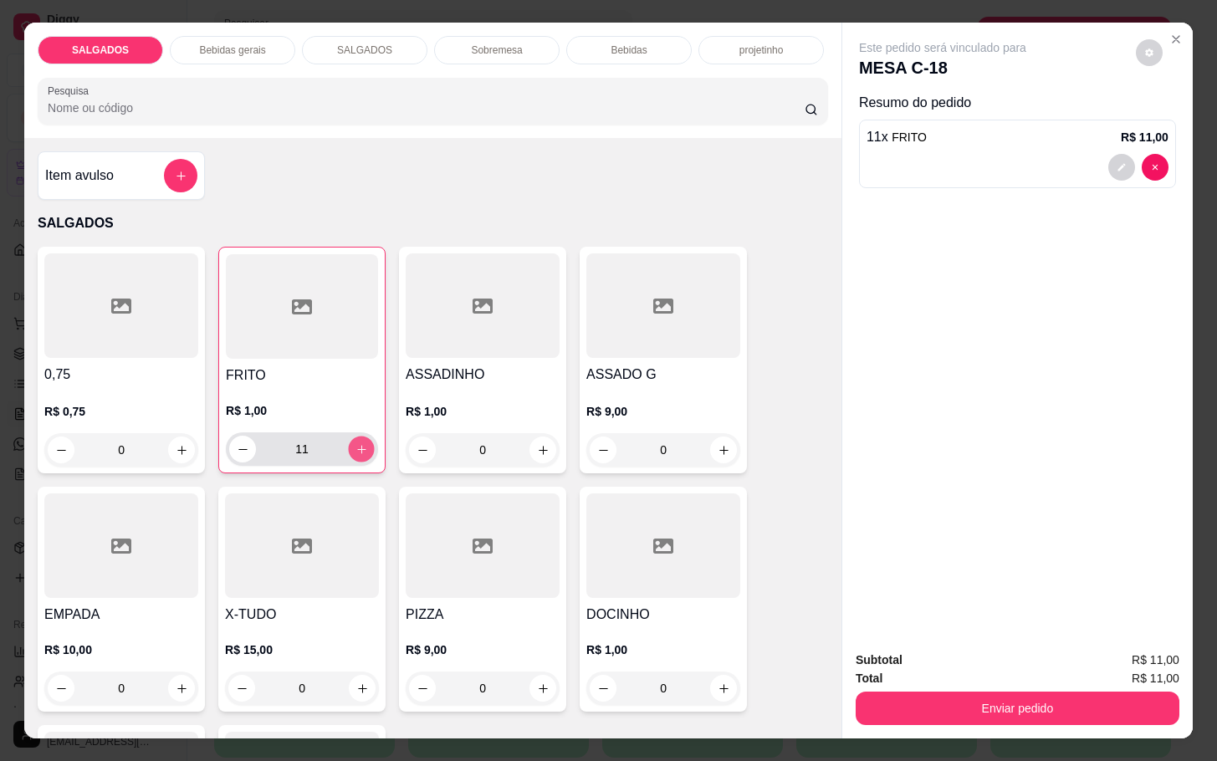
click at [359, 439] on button "increase-product-quantity" at bounding box center [362, 449] width 26 height 26
type input "12"
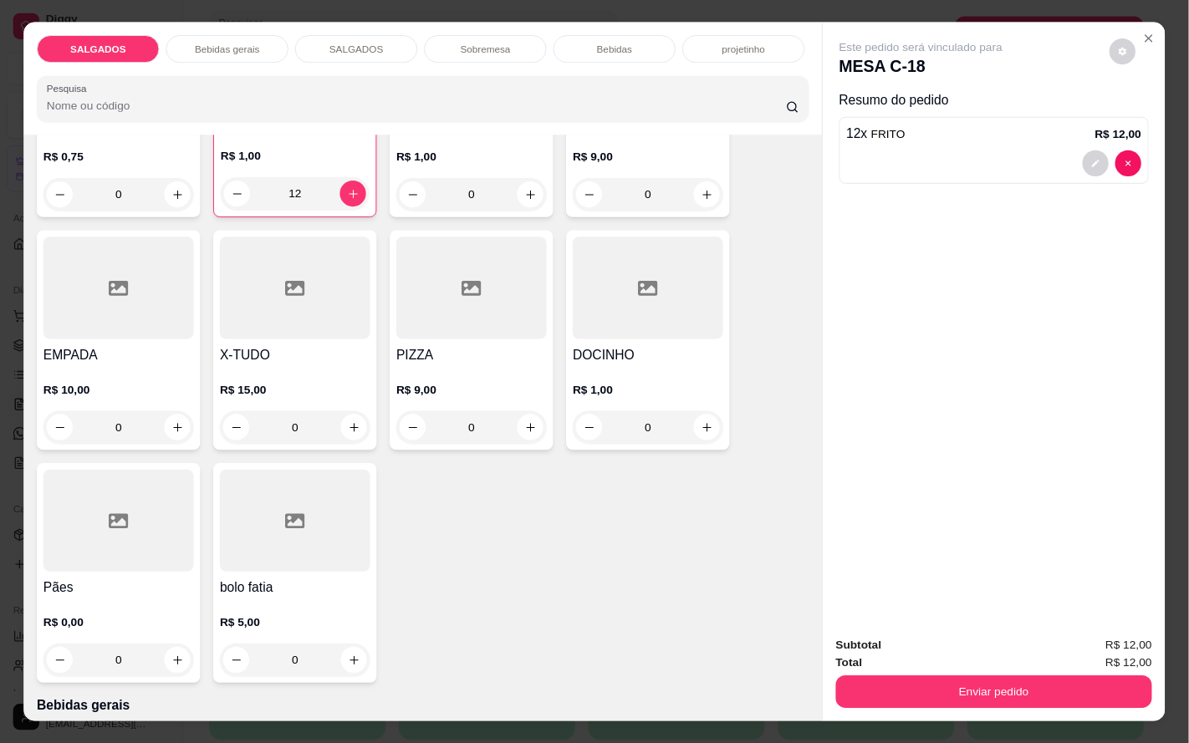
scroll to position [753, 0]
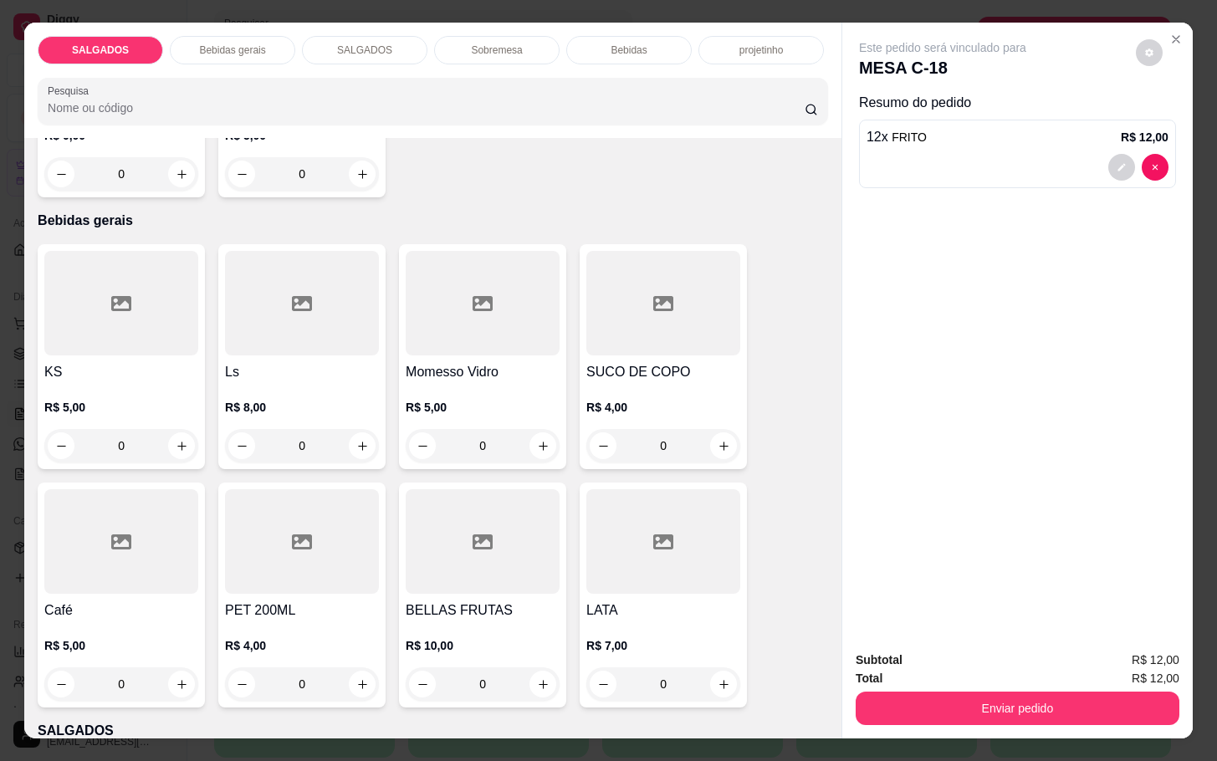
click at [89, 585] on div at bounding box center [121, 541] width 154 height 105
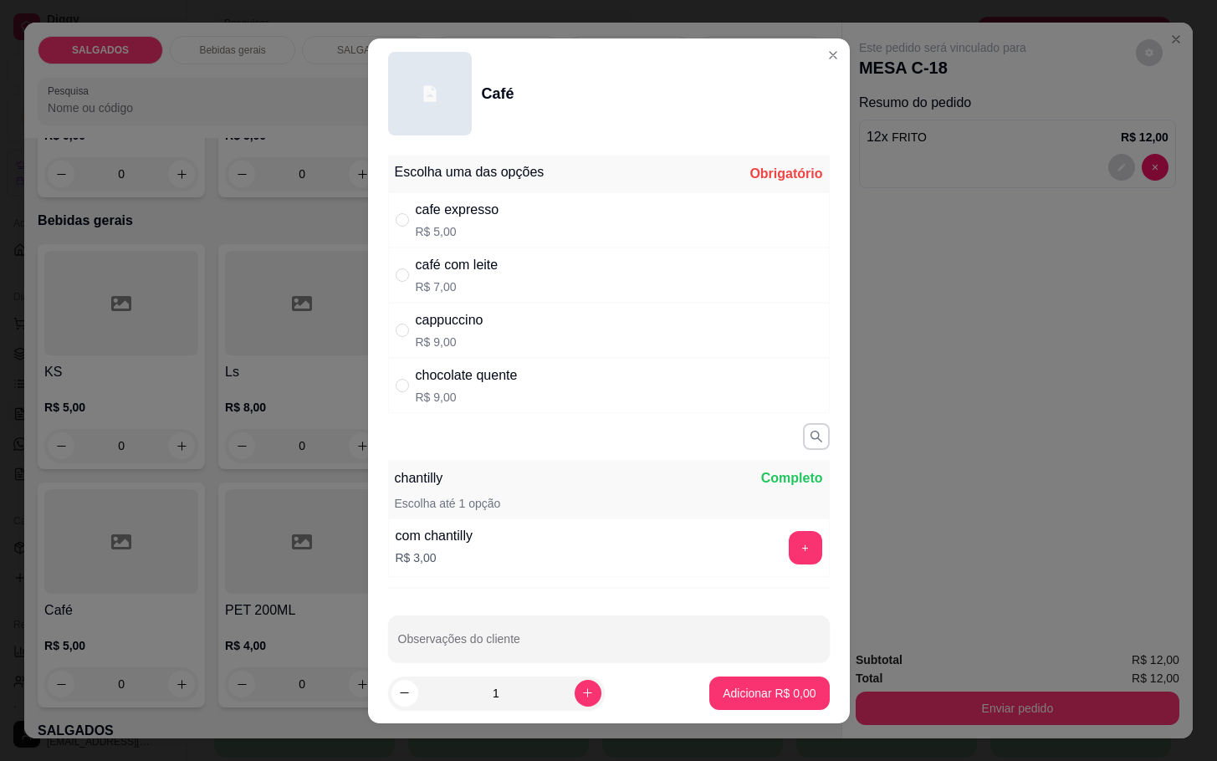
click at [424, 278] on p "R$ 7,00" at bounding box center [457, 286] width 83 height 17
radio input "true"
click at [574, 687] on button "increase-product-quantity" at bounding box center [587, 693] width 26 height 26
type input "2"
click at [703, 682] on button "Adicionar R$ 14,00" at bounding box center [765, 692] width 126 height 33
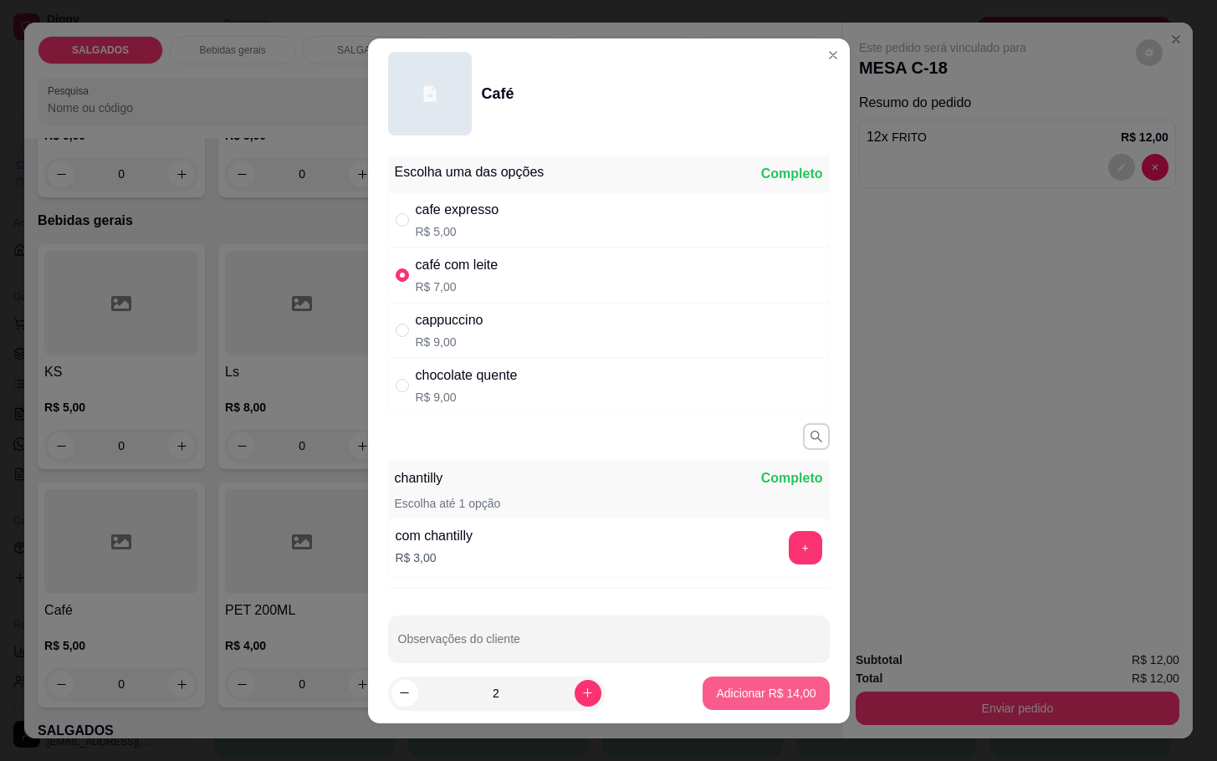
type input "2"
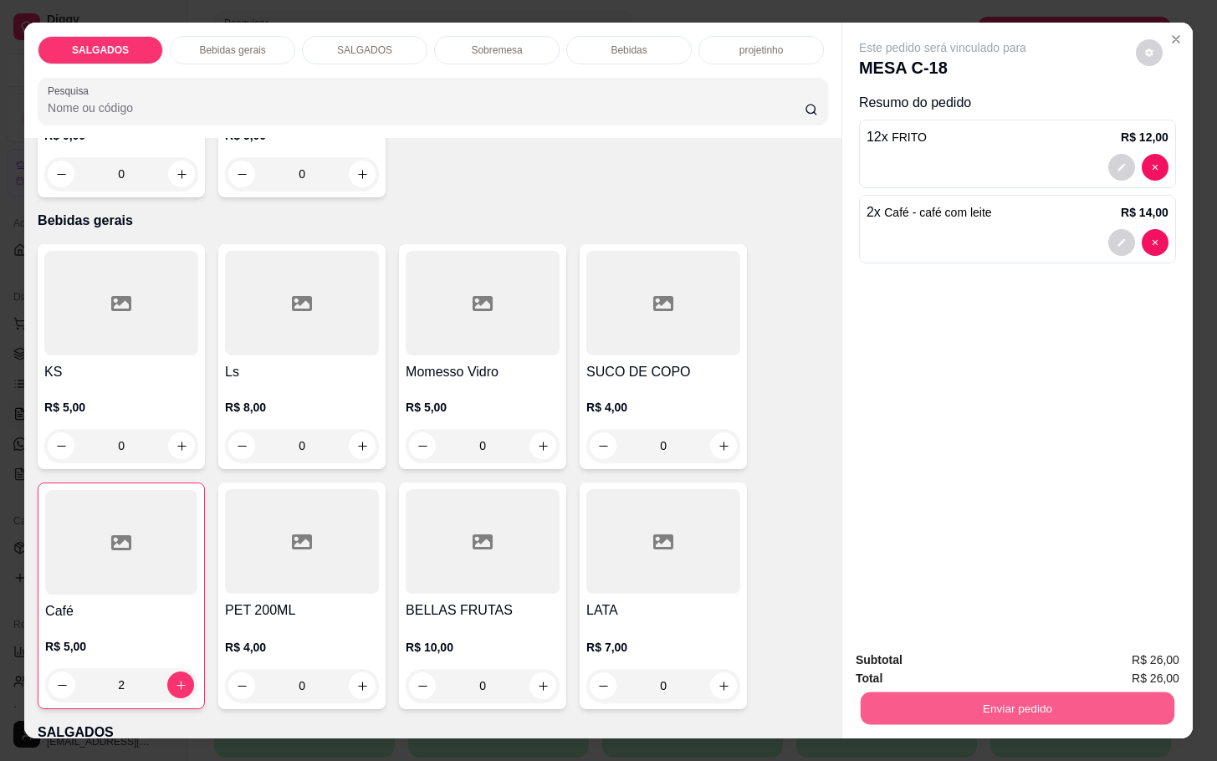
click at [982, 707] on button "Enviar pedido" at bounding box center [1017, 708] width 314 height 33
click at [1129, 656] on button "Enviar pedido" at bounding box center [1132, 658] width 94 height 32
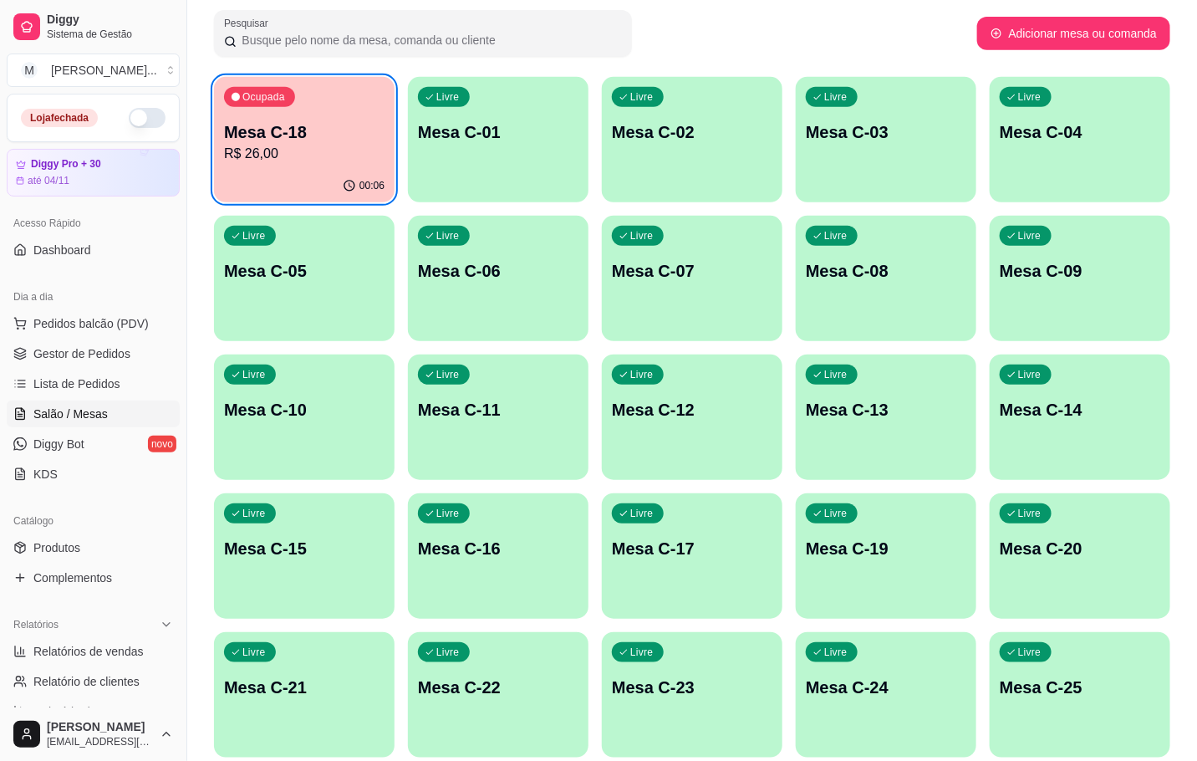
click at [258, 125] on p "Mesa C-18" at bounding box center [304, 131] width 161 height 23
click at [296, 153] on p "R$ 26,00" at bounding box center [305, 153] width 156 height 19
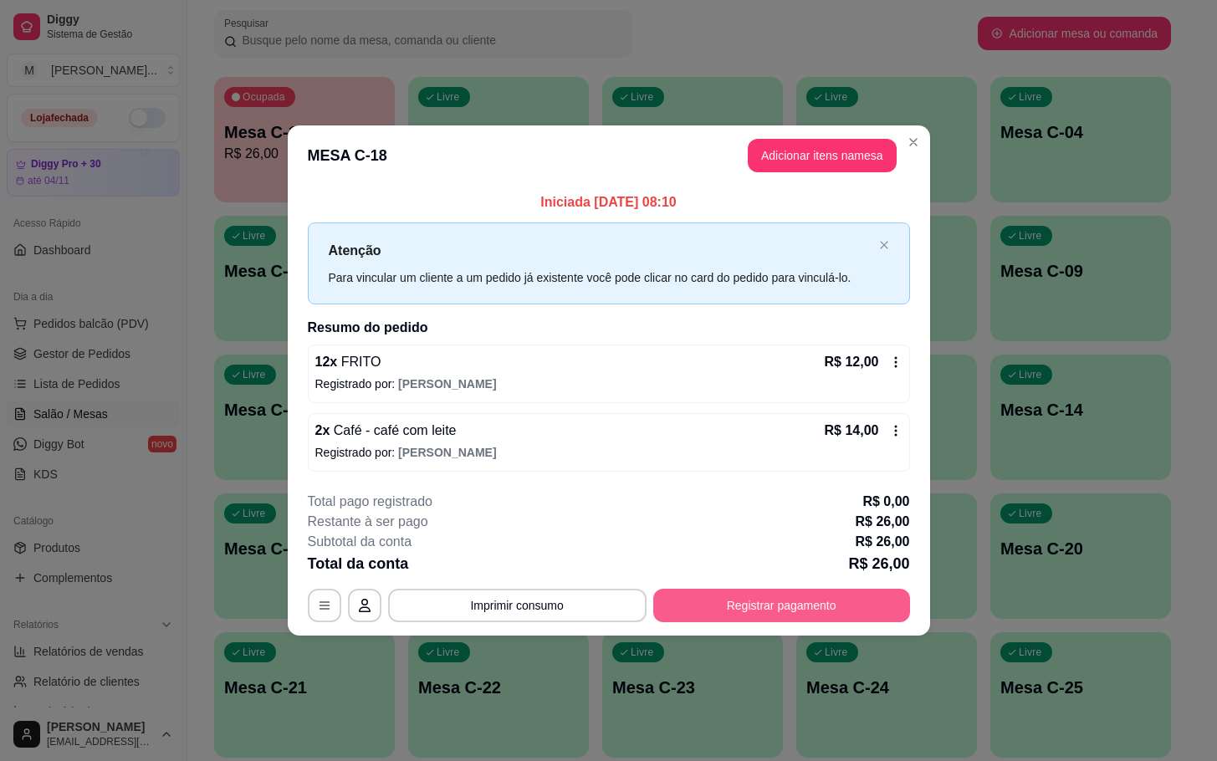
click at [725, 600] on button "Registrar pagamento" at bounding box center [781, 605] width 257 height 33
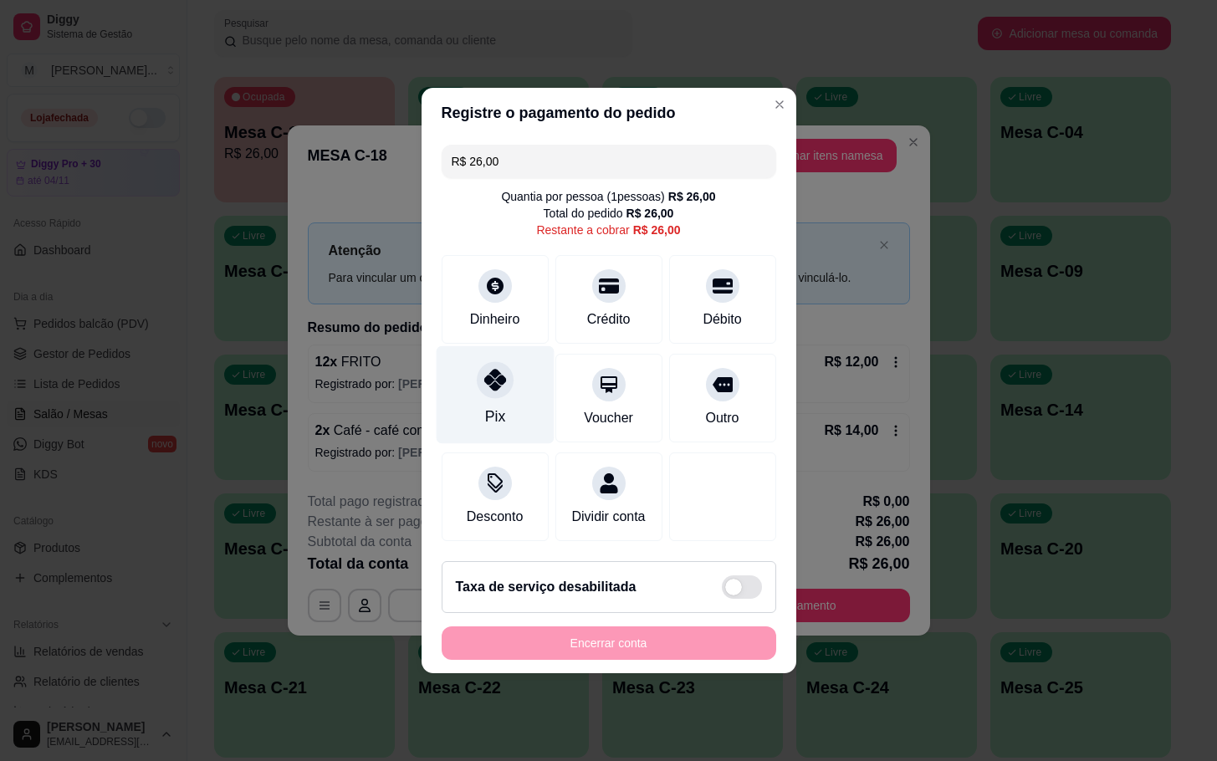
click at [479, 410] on div "Pix" at bounding box center [495, 395] width 118 height 98
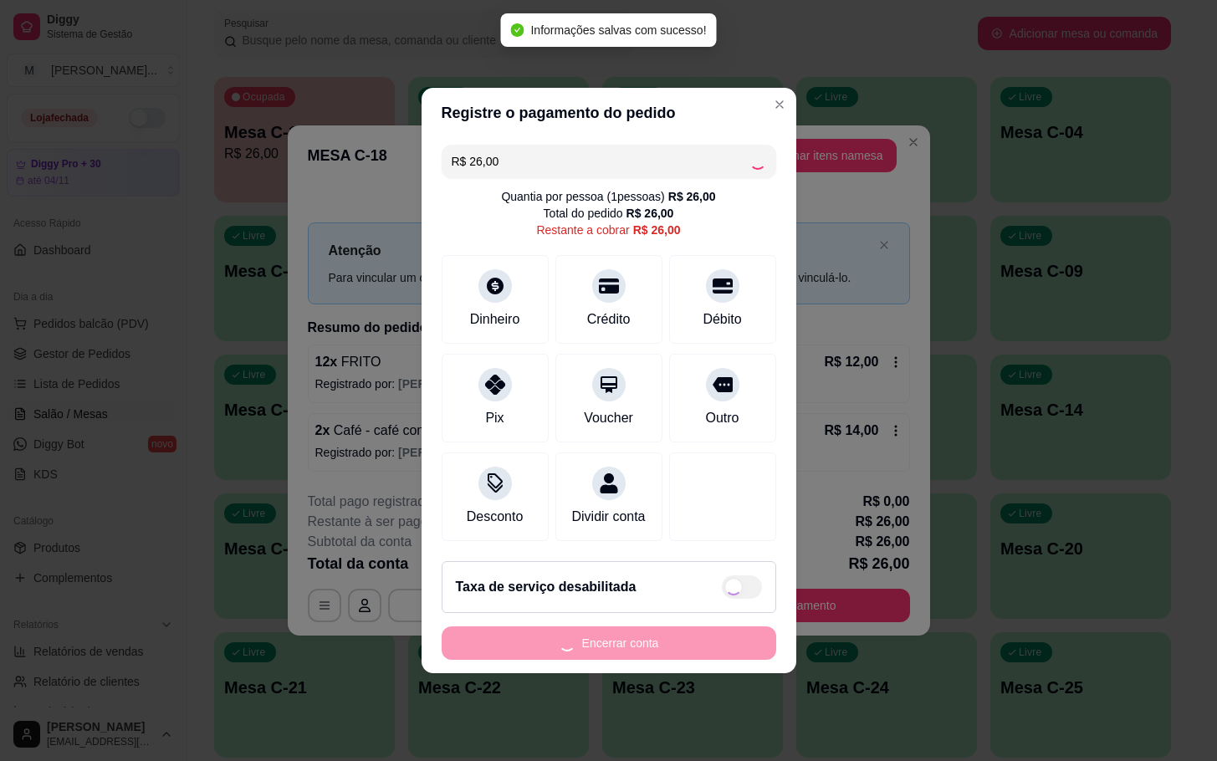
type input "R$ 0,00"
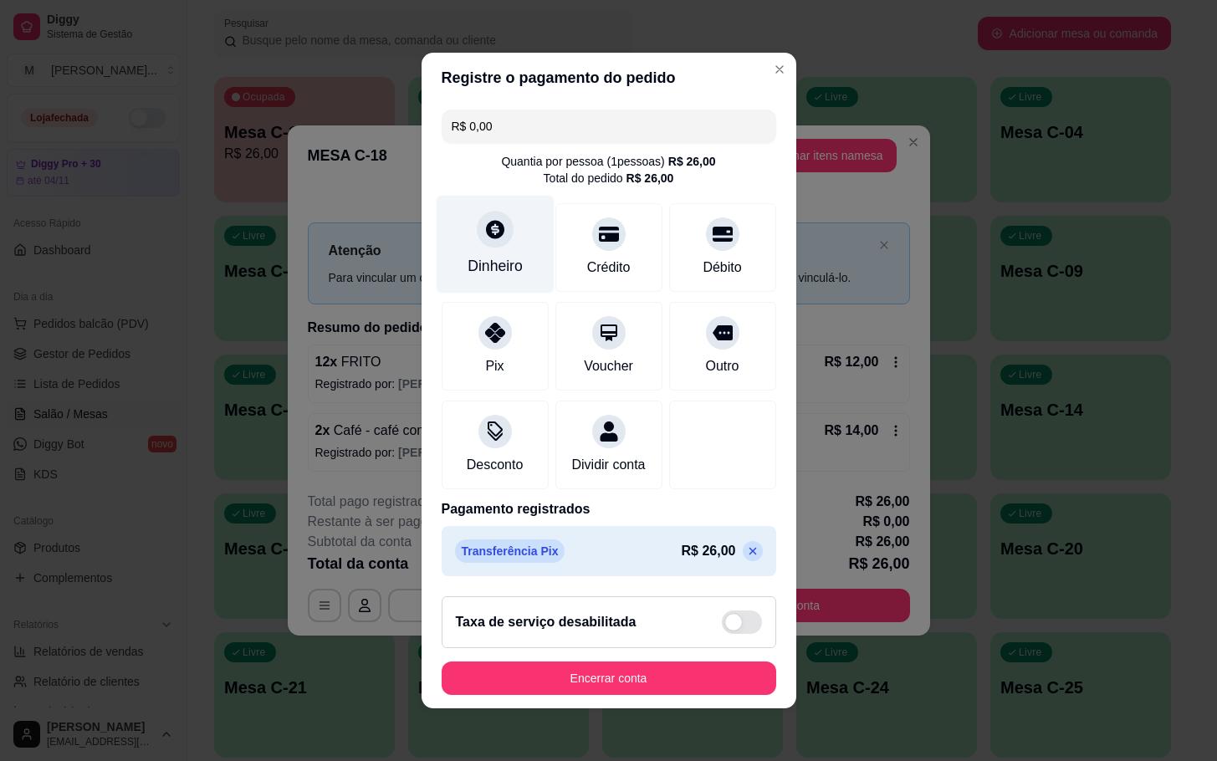
click at [482, 276] on div "Dinheiro" at bounding box center [495, 245] width 118 height 98
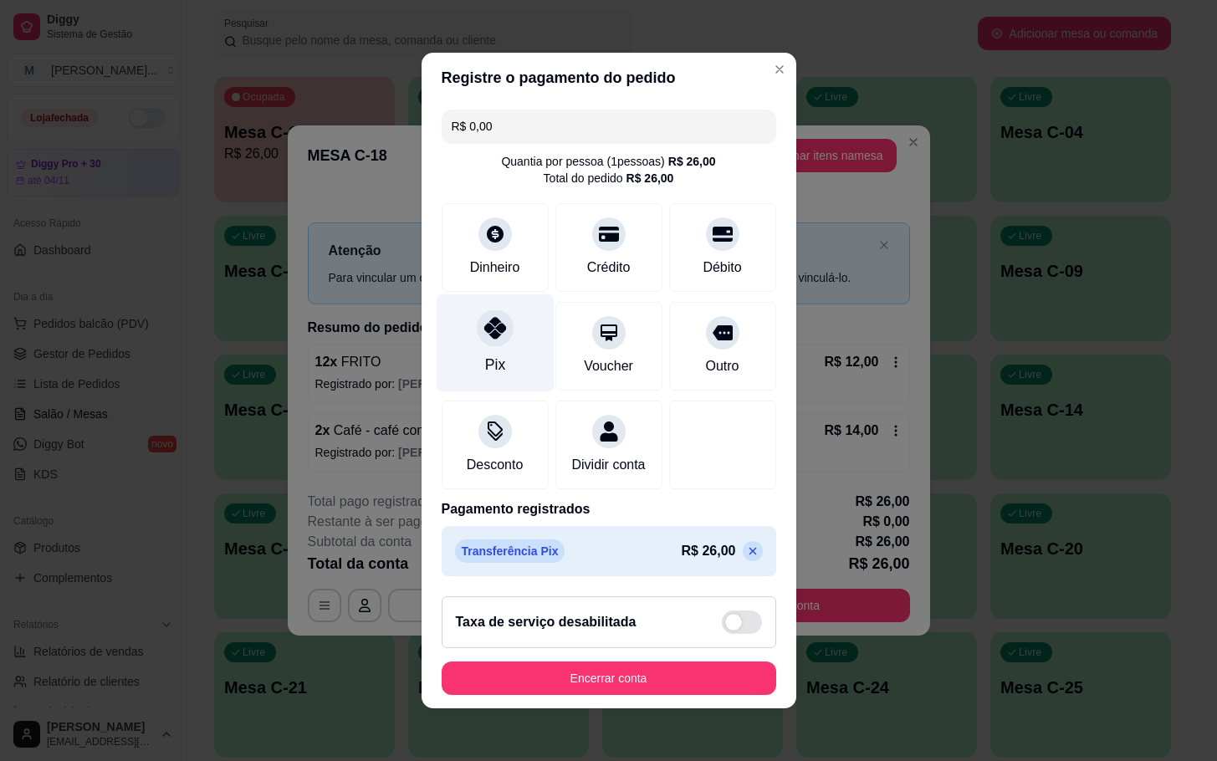
click at [487, 334] on div "Pix" at bounding box center [495, 343] width 118 height 98
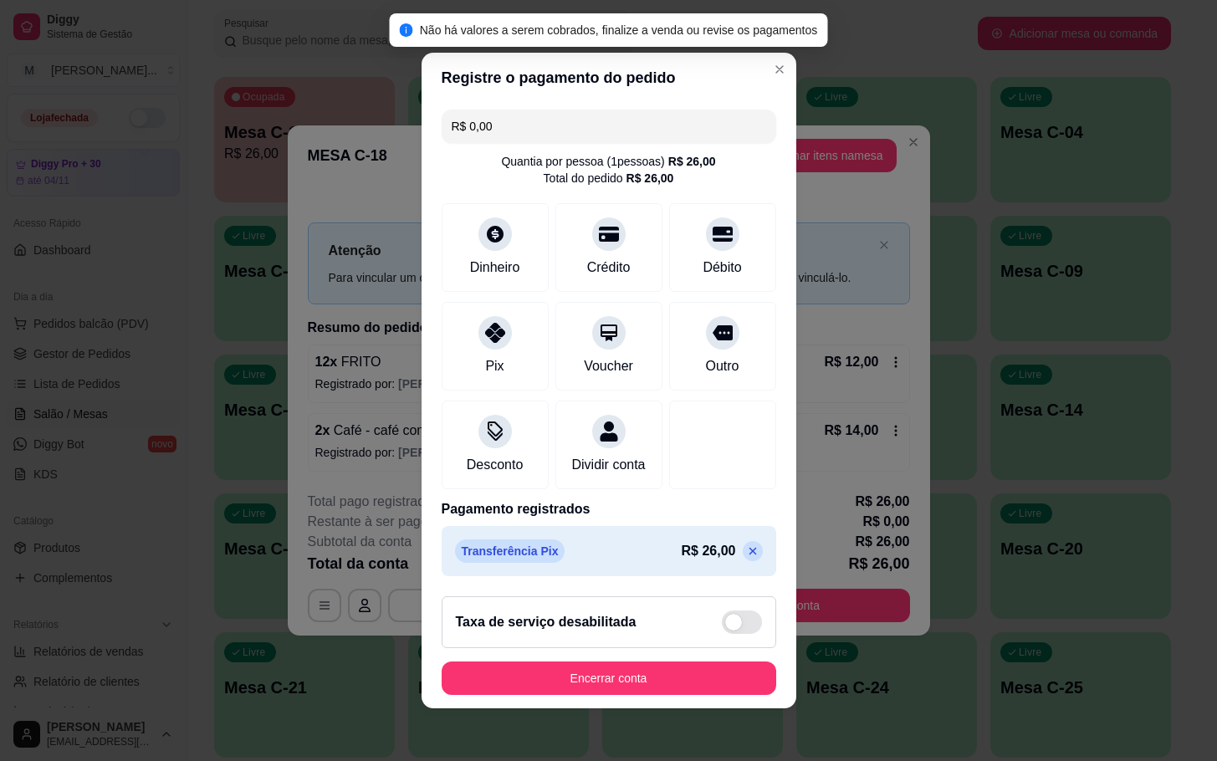
click at [671, 695] on button "Encerrar conta" at bounding box center [608, 677] width 334 height 33
